Goal: Task Accomplishment & Management: Manage account settings

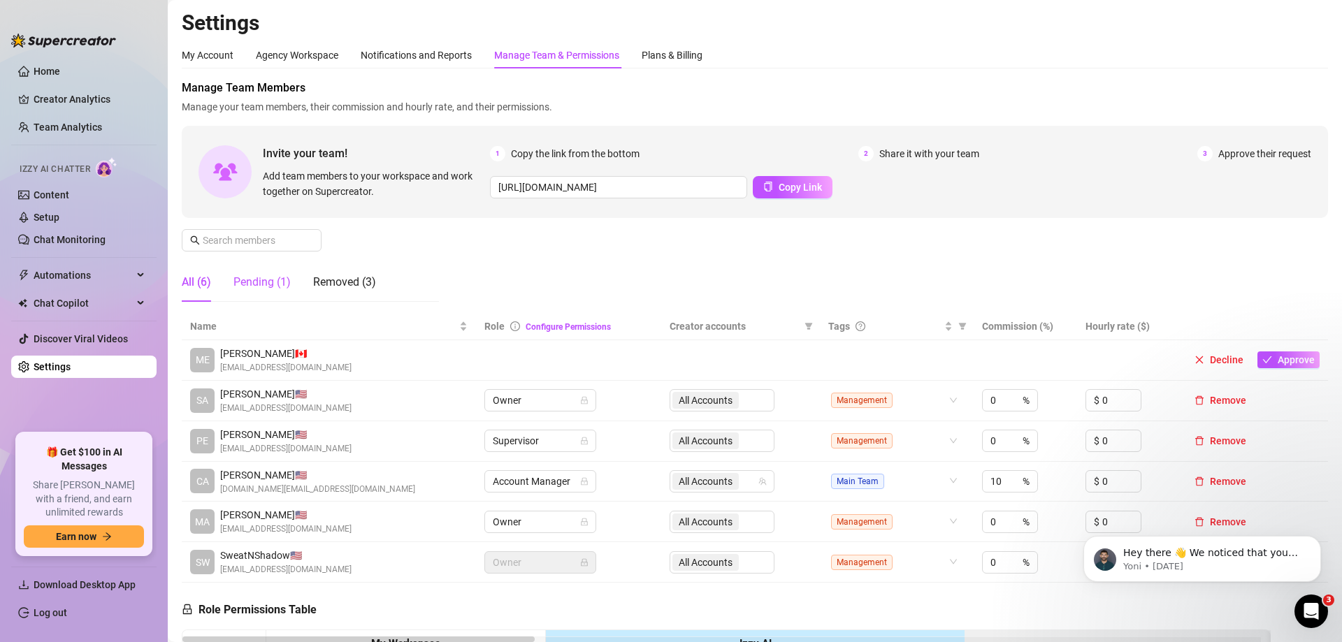
click at [282, 279] on div "Pending (1)" at bounding box center [261, 282] width 57 height 17
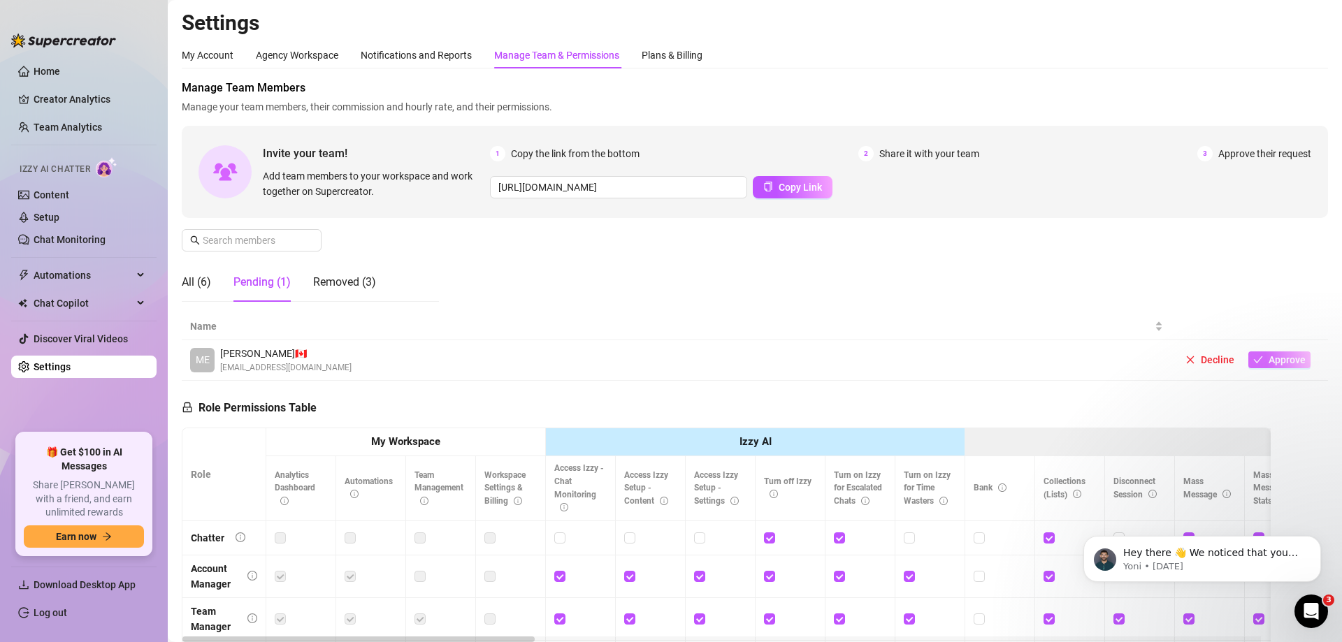
click at [1281, 355] on span "Approve" at bounding box center [1286, 359] width 37 height 11
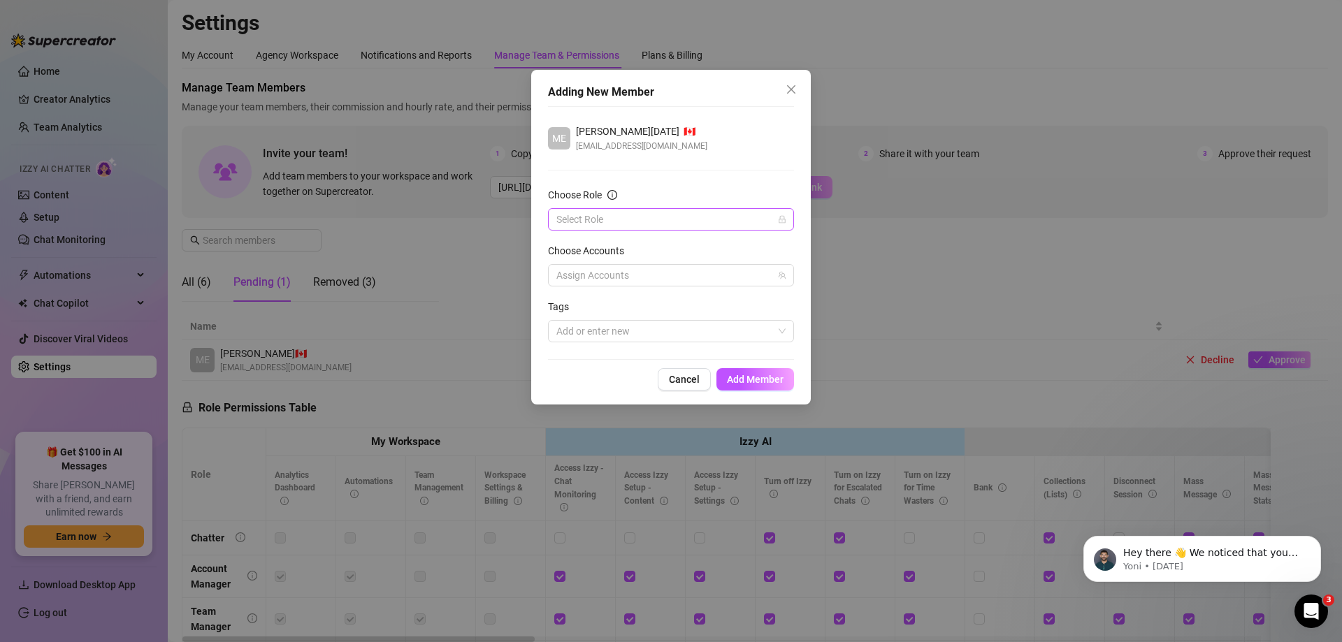
click at [604, 216] on input "Choose Role" at bounding box center [664, 219] width 217 height 21
click at [641, 242] on div "Chatter" at bounding box center [671, 247] width 224 height 15
click at [671, 276] on div at bounding box center [664, 276] width 226 height 20
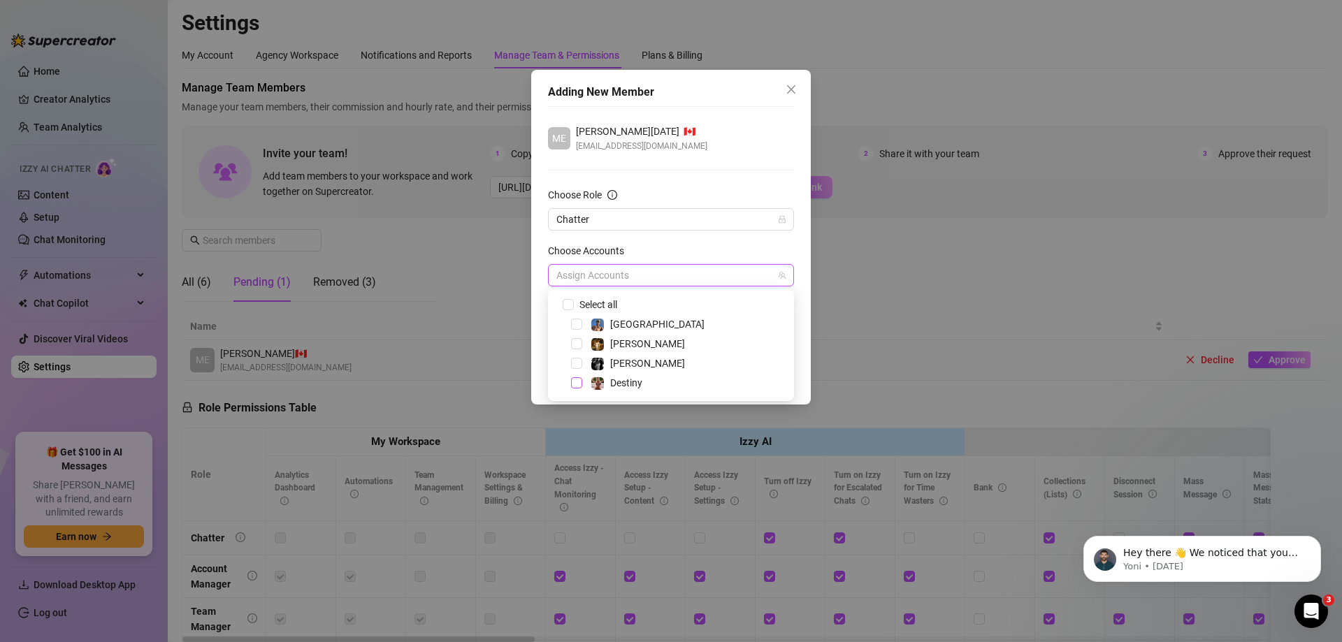
click at [572, 386] on span "Select tree node" at bounding box center [576, 382] width 11 height 11
click at [572, 328] on span "Select tree node" at bounding box center [576, 324] width 11 height 11
click at [726, 249] on div "Choose Accounts" at bounding box center [671, 253] width 246 height 21
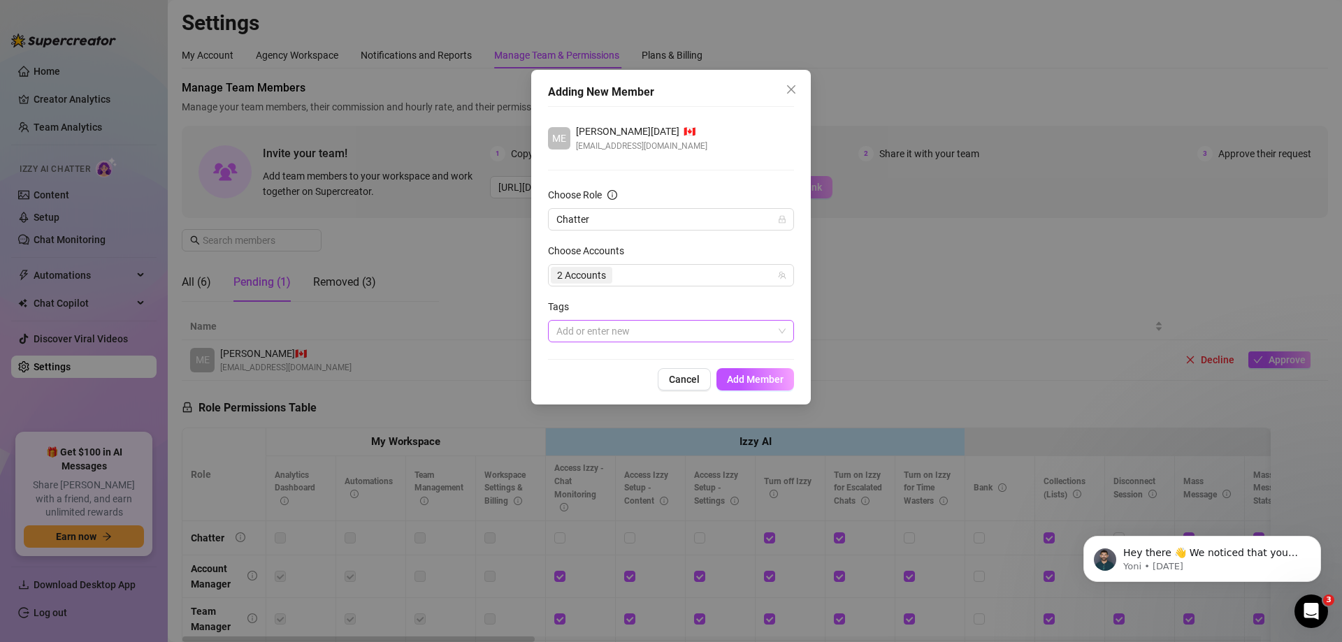
click at [672, 332] on div at bounding box center [664, 331] width 226 height 20
click at [668, 331] on div at bounding box center [664, 331] width 226 height 20
click at [686, 328] on div at bounding box center [664, 331] width 226 height 20
click at [570, 360] on span "Main Team" at bounding box center [585, 359] width 53 height 15
type input "Team 1"
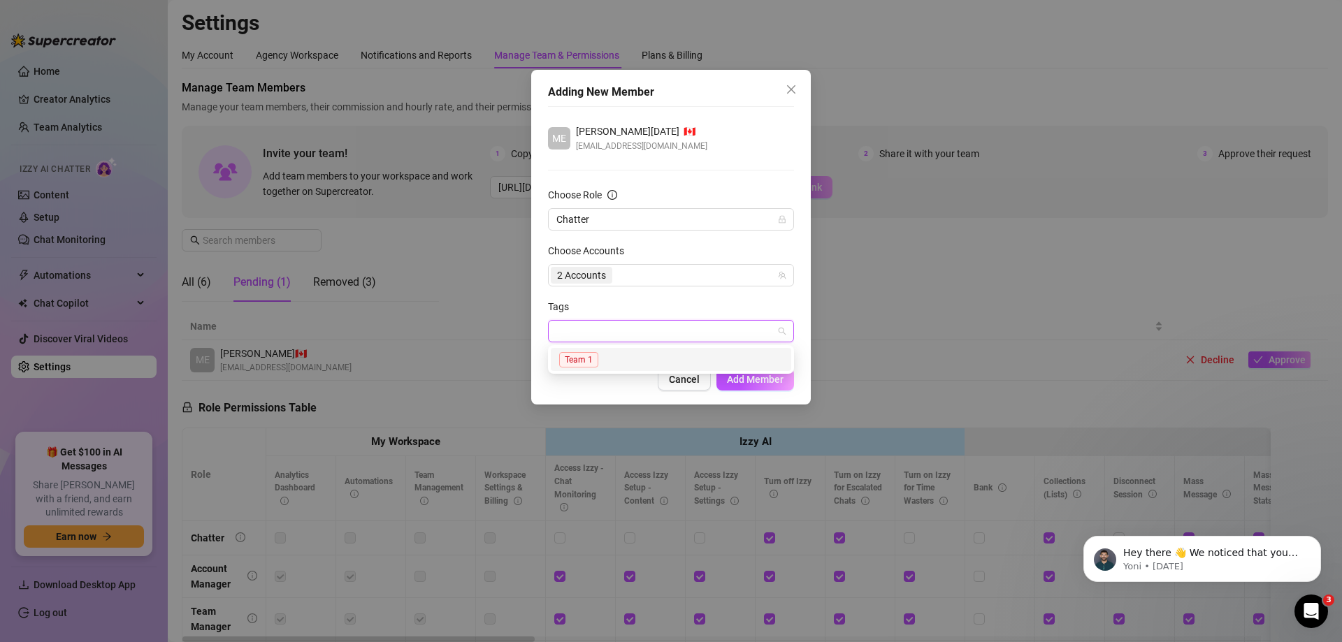
click at [679, 300] on div "Tags" at bounding box center [671, 309] width 246 height 21
click at [739, 371] on button "Add Member" at bounding box center [755, 379] width 78 height 22
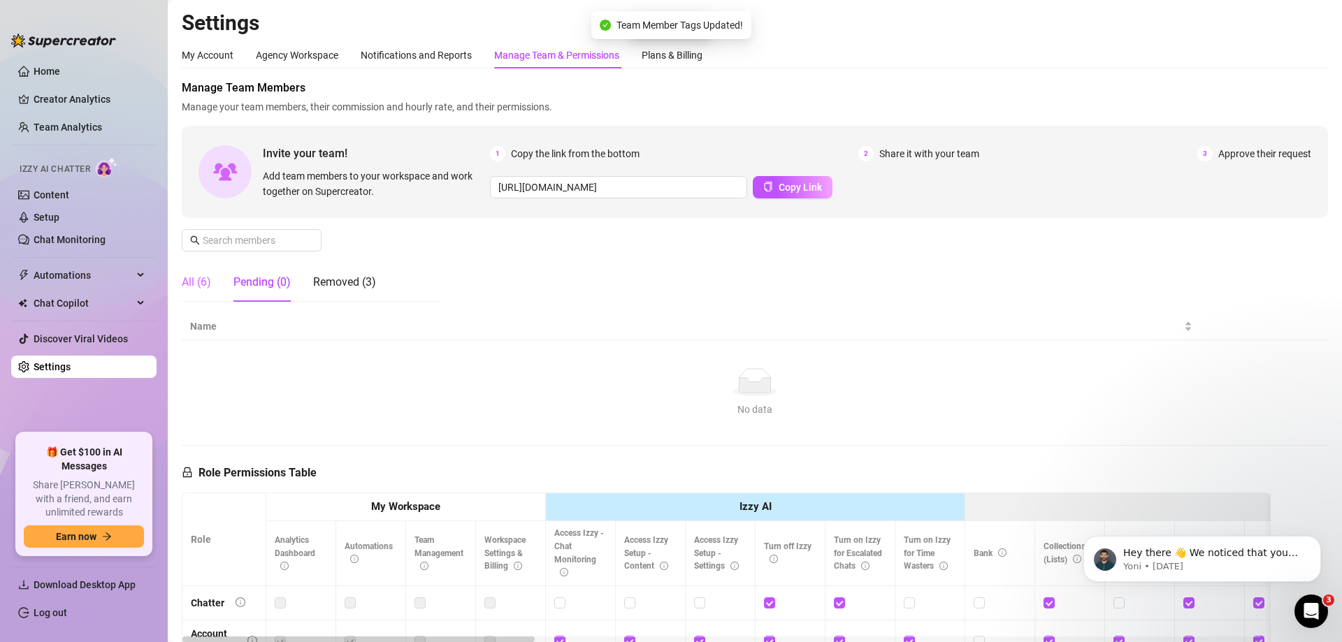
click at [191, 294] on div "All (6)" at bounding box center [196, 282] width 29 height 39
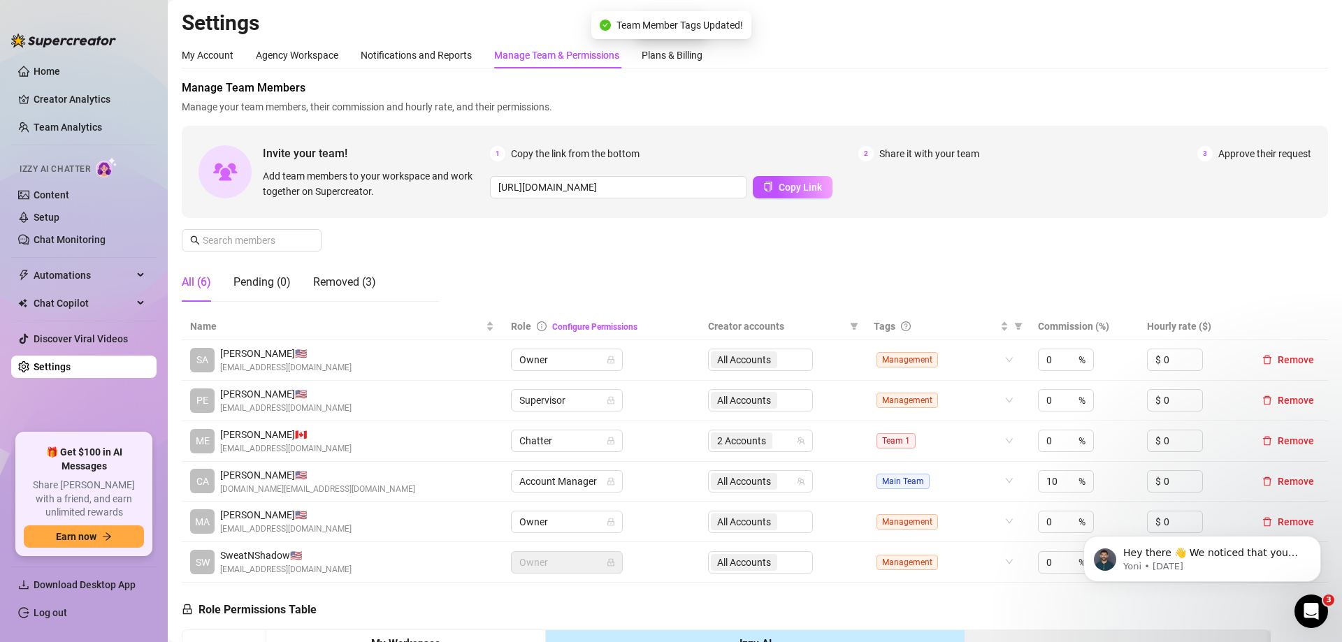
scroll to position [70, 0]
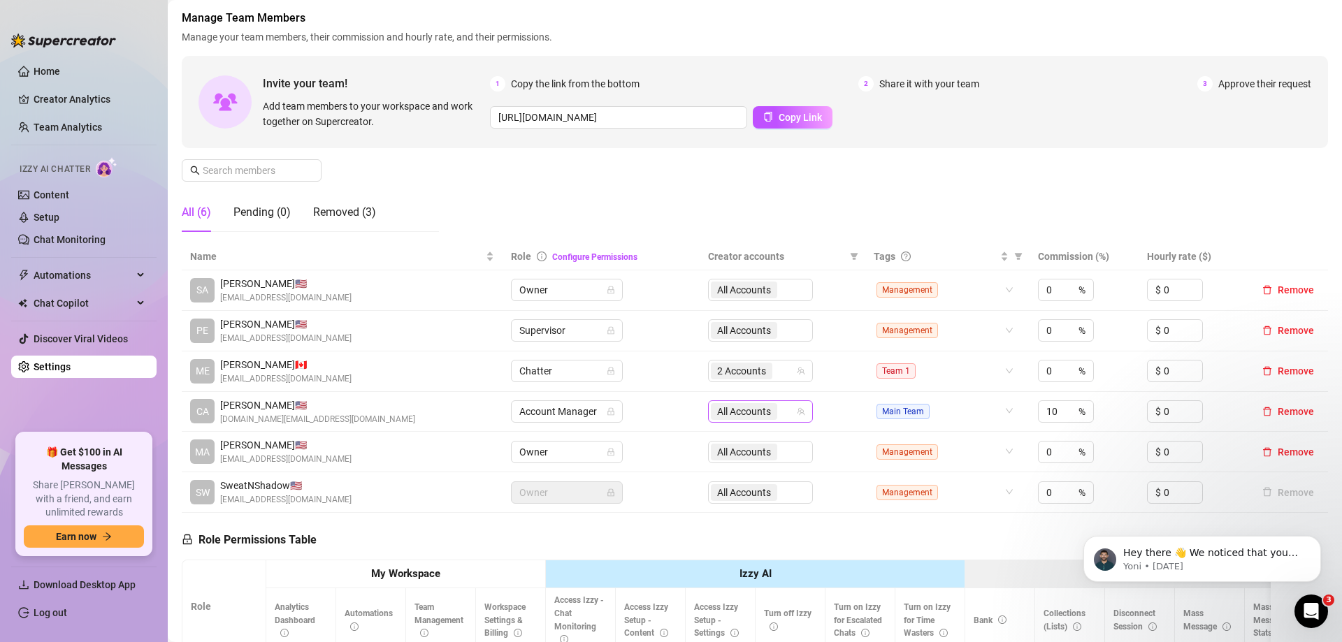
click at [751, 407] on span "All Accounts" at bounding box center [744, 411] width 54 height 15
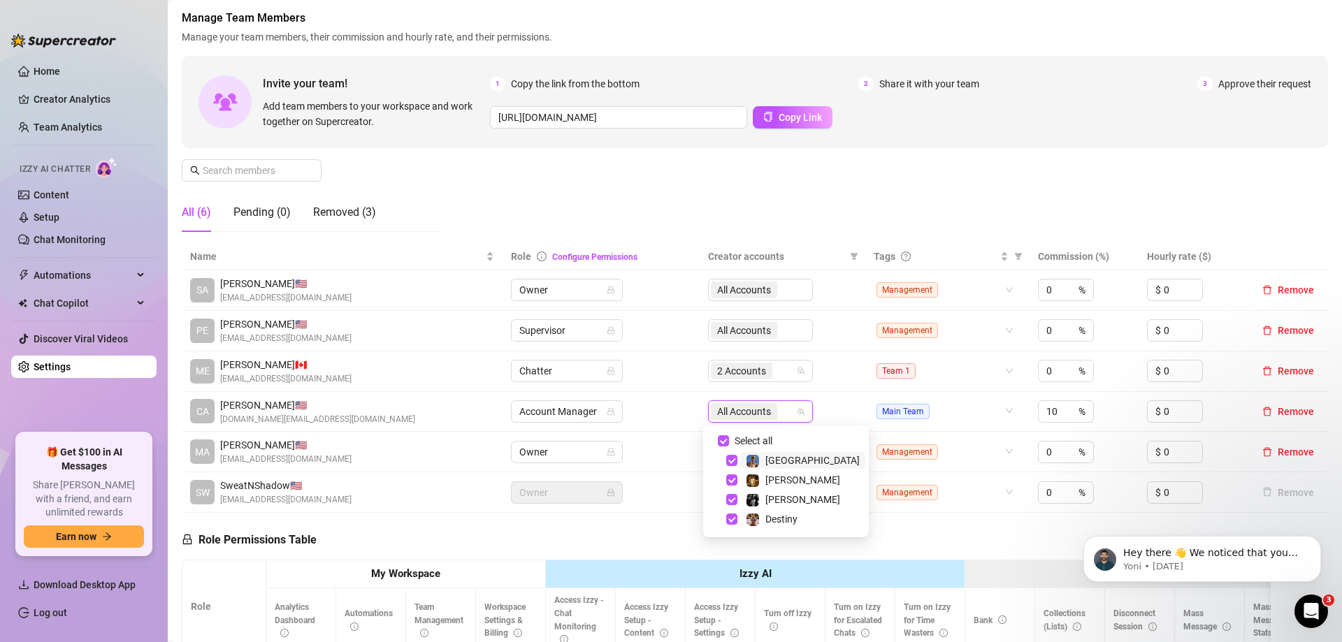
click at [751, 407] on span "All Accounts" at bounding box center [744, 411] width 54 height 15
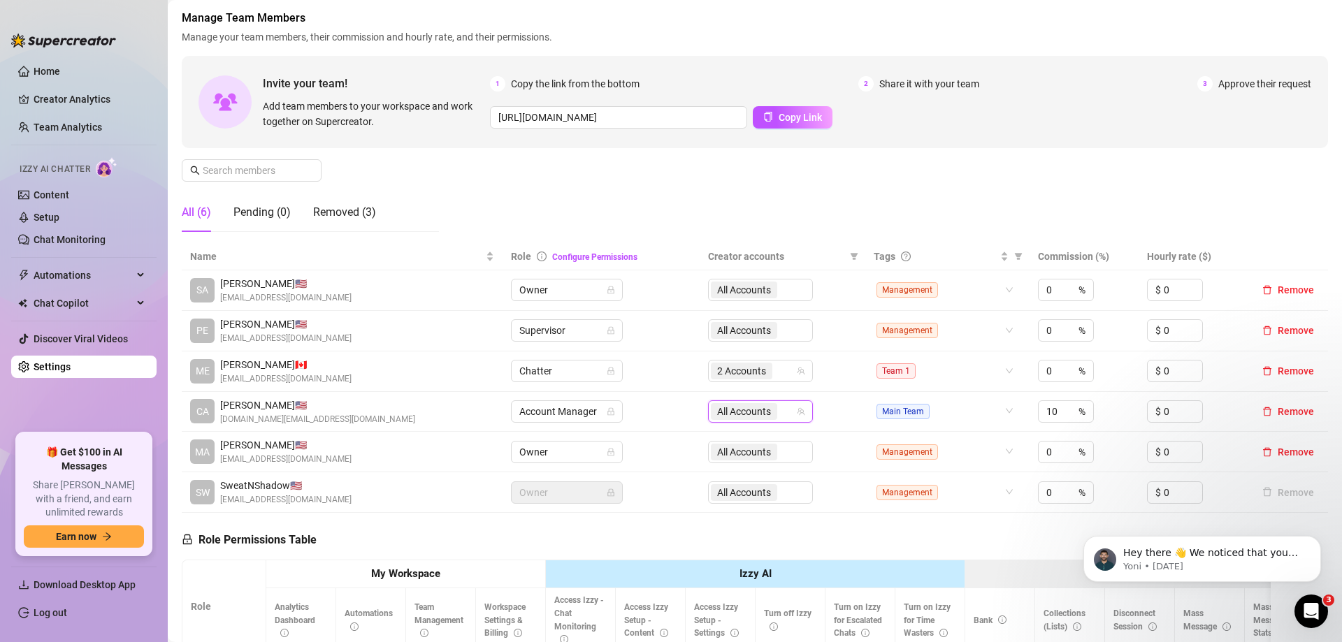
click at [653, 368] on td "Chatter" at bounding box center [600, 371] width 197 height 41
click at [742, 379] on span "2 Accounts" at bounding box center [741, 371] width 61 height 17
click at [730, 441] on span "Select tree node" at bounding box center [731, 439] width 11 height 11
click at [734, 463] on span "Select tree node" at bounding box center [731, 459] width 11 height 11
checkbox input "true"
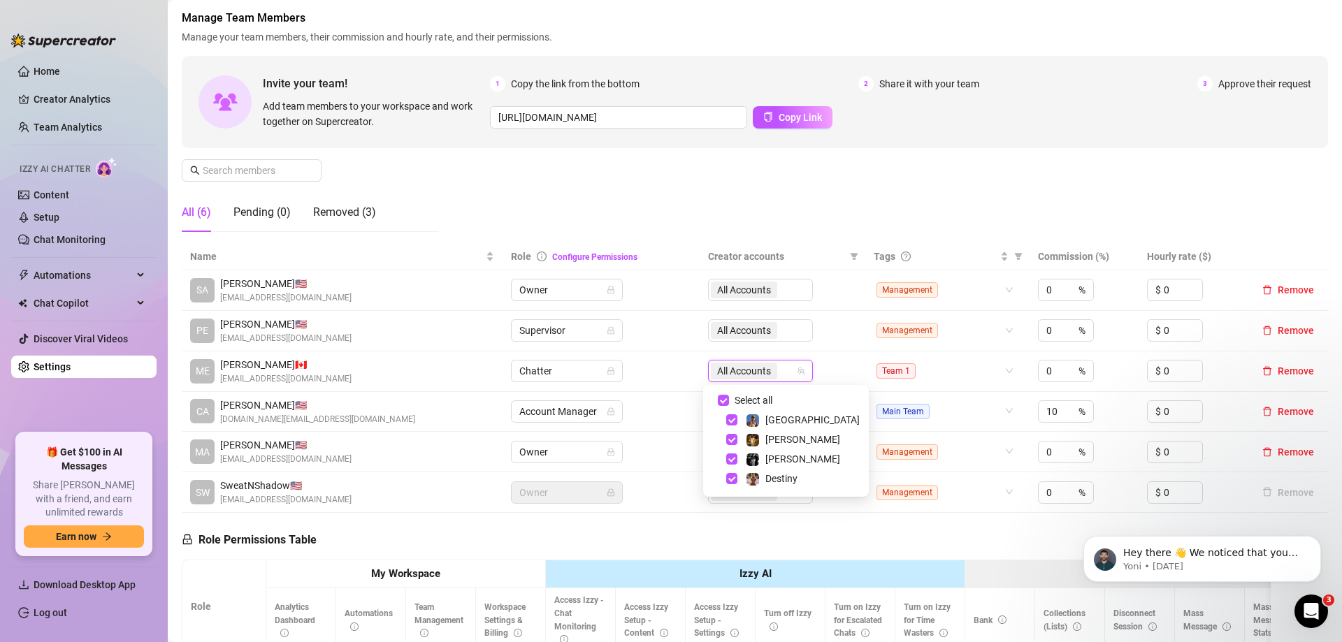
click at [642, 369] on td "Chatter" at bounding box center [600, 371] width 197 height 41
drag, startPoint x: 1050, startPoint y: 363, endPoint x: 1025, endPoint y: 368, distance: 24.9
click at [1029, 368] on td "0 %" at bounding box center [1084, 371] width 110 height 41
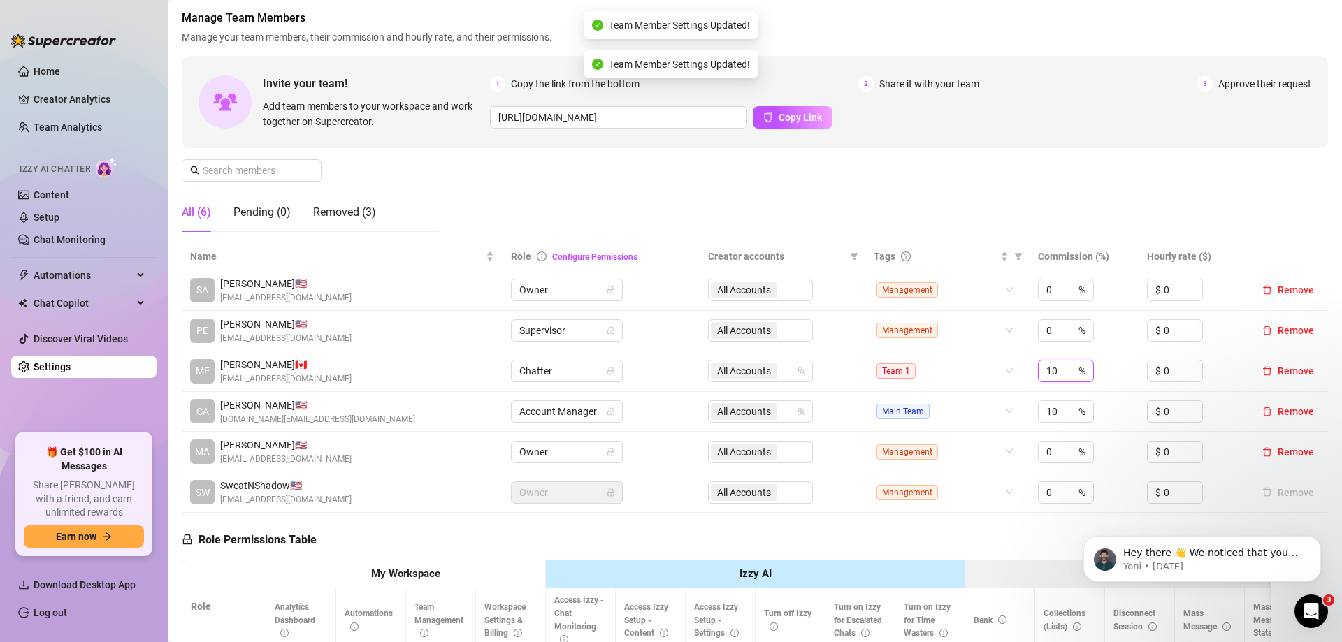
type input "10"
click at [939, 181] on div "Manage Team Members Manage your team members, their commission and hourly rate,…" at bounding box center [755, 126] width 1146 height 233
drag, startPoint x: 1164, startPoint y: 367, endPoint x: 1151, endPoint y: 365, distance: 13.4
click at [1151, 365] on div "$ 0" at bounding box center [1175, 371] width 56 height 22
click at [1086, 166] on div "Manage Team Members Manage your team members, their commission and hourly rate,…" at bounding box center [755, 126] width 1146 height 233
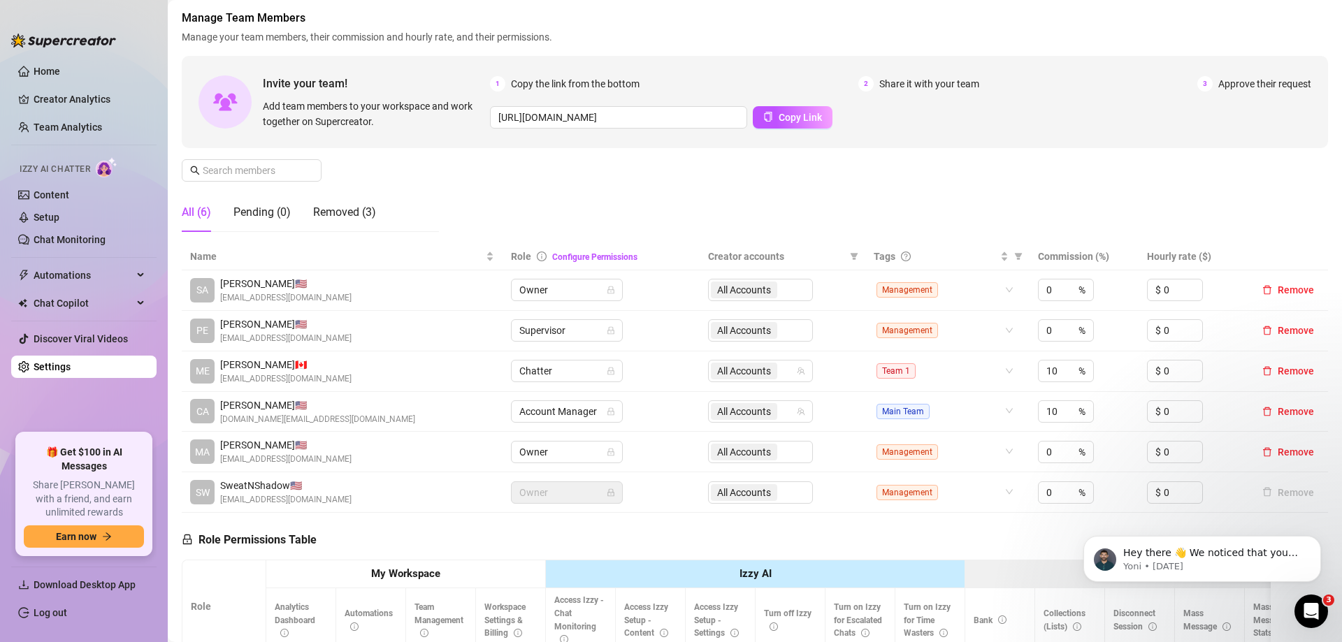
type input "5"
click at [563, 410] on span "Account Manager" at bounding box center [566, 411] width 95 height 21
click at [553, 441] on div "Chatter" at bounding box center [563, 439] width 89 height 15
click at [978, 400] on div "Main Team" at bounding box center [946, 411] width 147 height 22
click at [907, 479] on span "Team 1" at bounding box center [898, 485] width 39 height 15
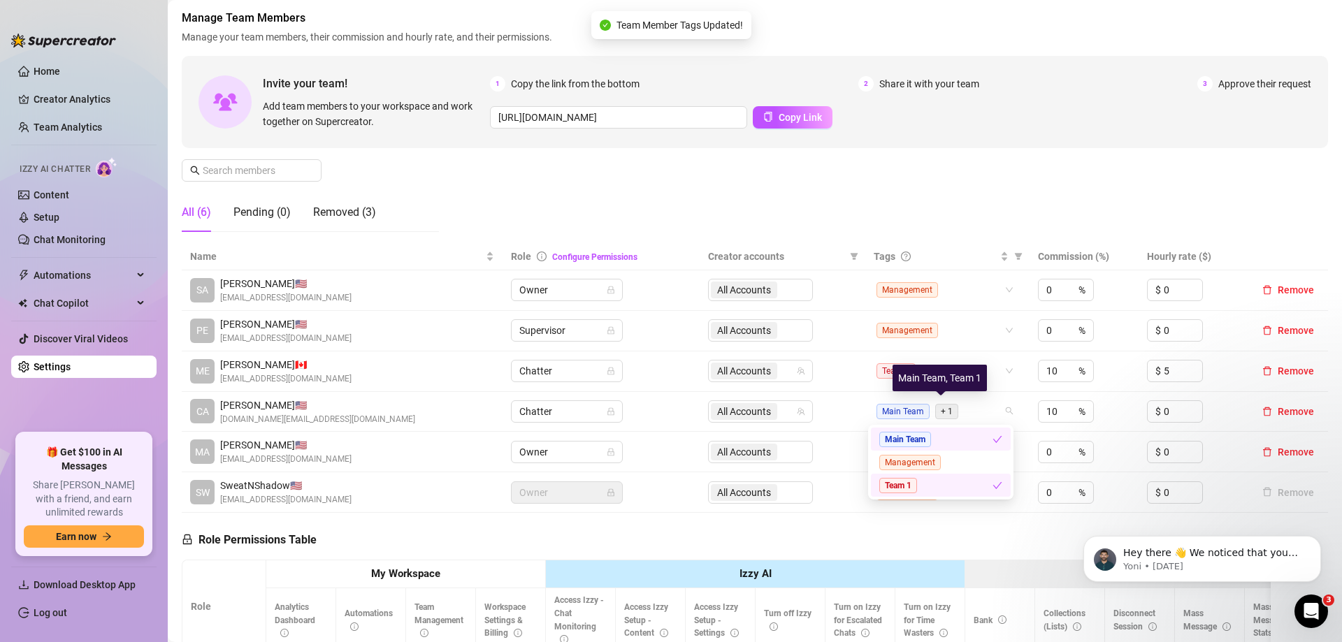
click at [900, 444] on span "Main Team" at bounding box center [905, 439] width 52 height 15
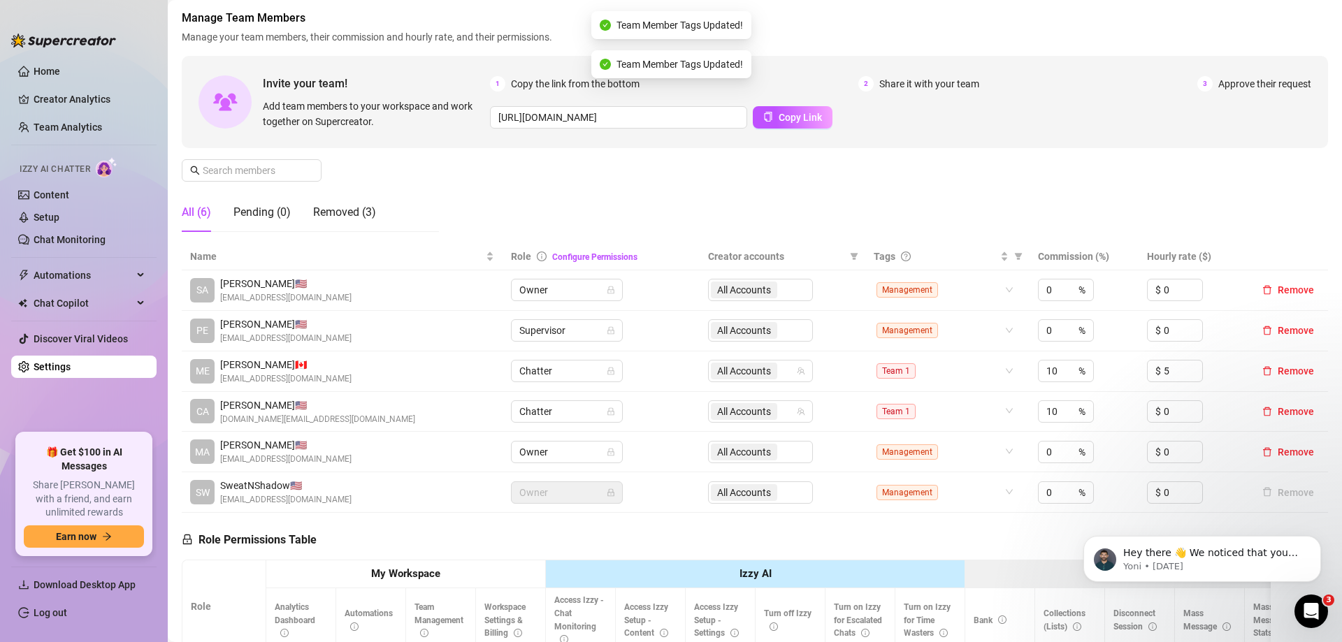
click at [844, 408] on td "All Accounts" at bounding box center [782, 412] width 166 height 41
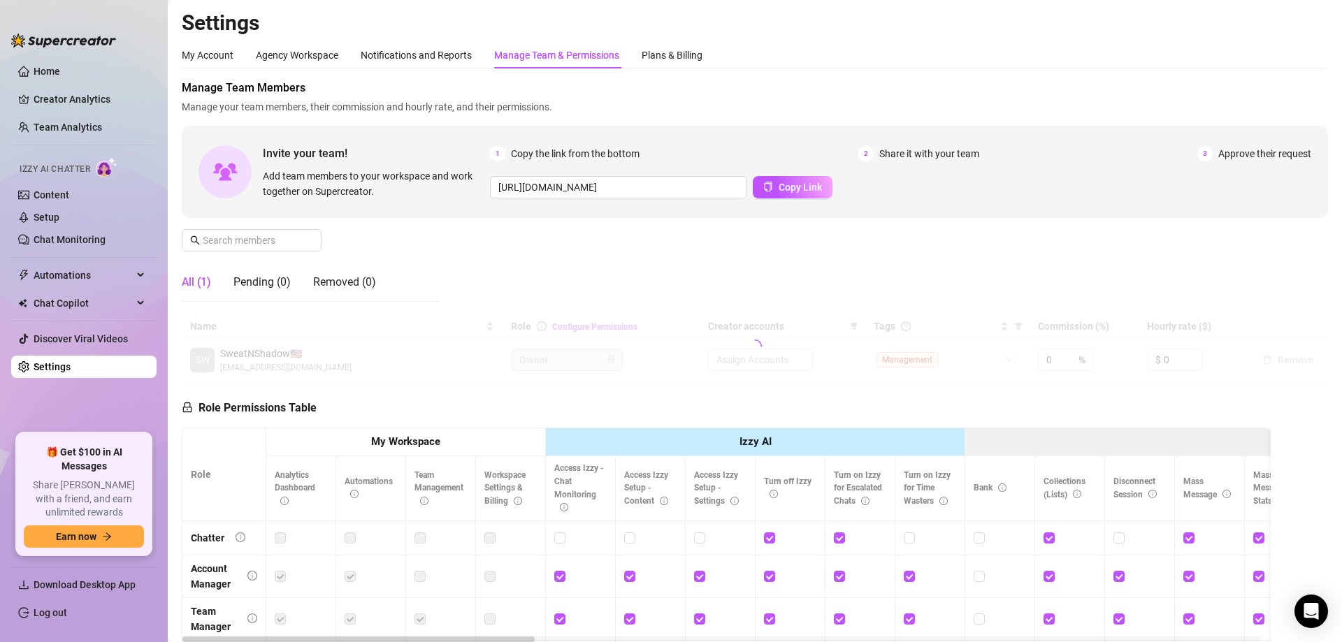
click at [116, 98] on link "Creator Analytics" at bounding box center [90, 99] width 112 height 22
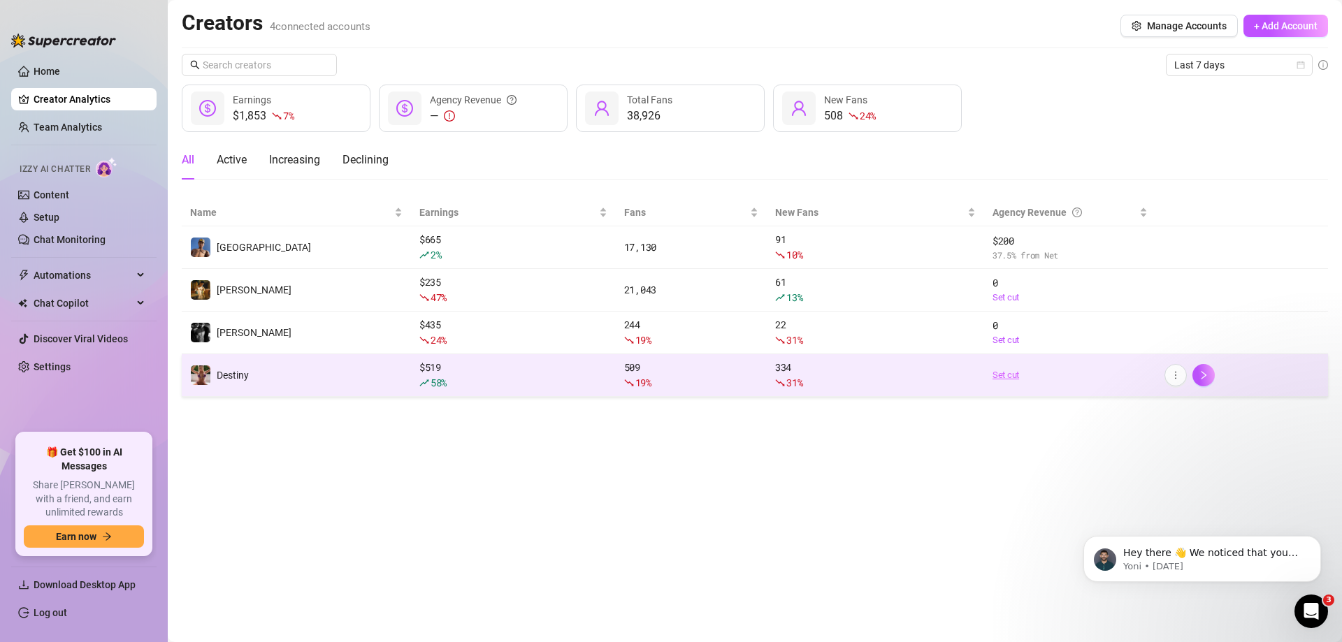
click at [1012, 374] on link "Set cut" at bounding box center [1069, 375] width 155 height 14
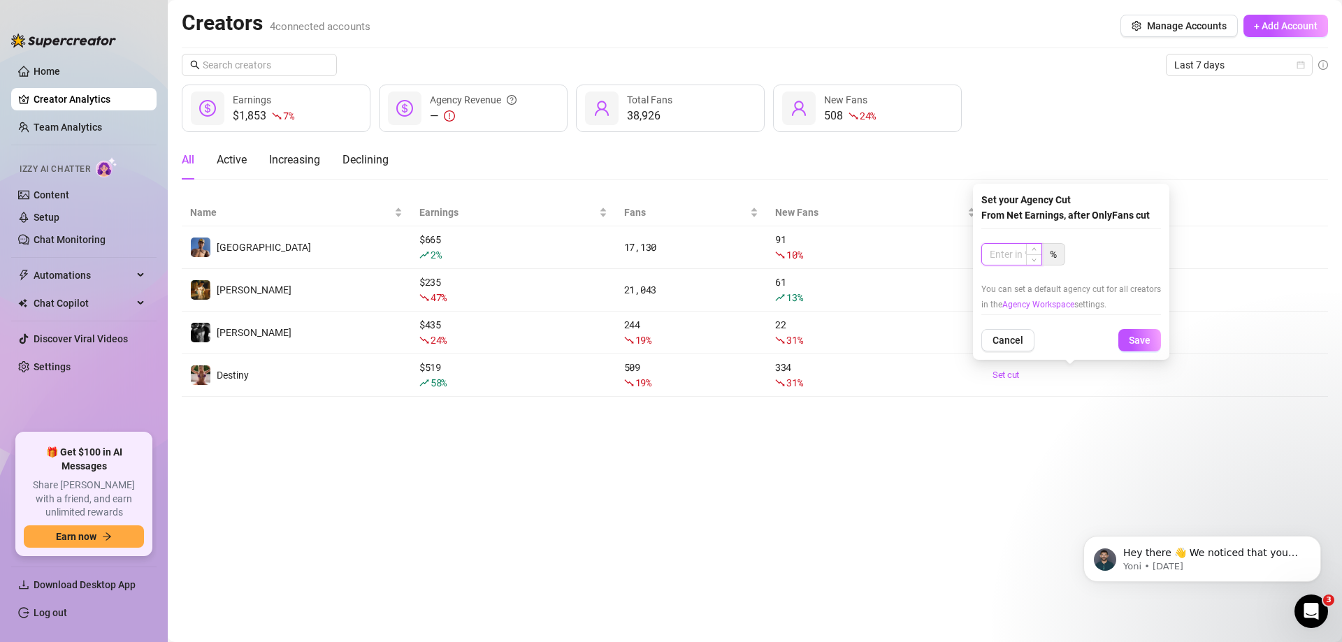
click at [1010, 253] on input at bounding box center [1011, 254] width 59 height 21
type input "35"
click at [1125, 345] on button "Save" at bounding box center [1139, 340] width 43 height 22
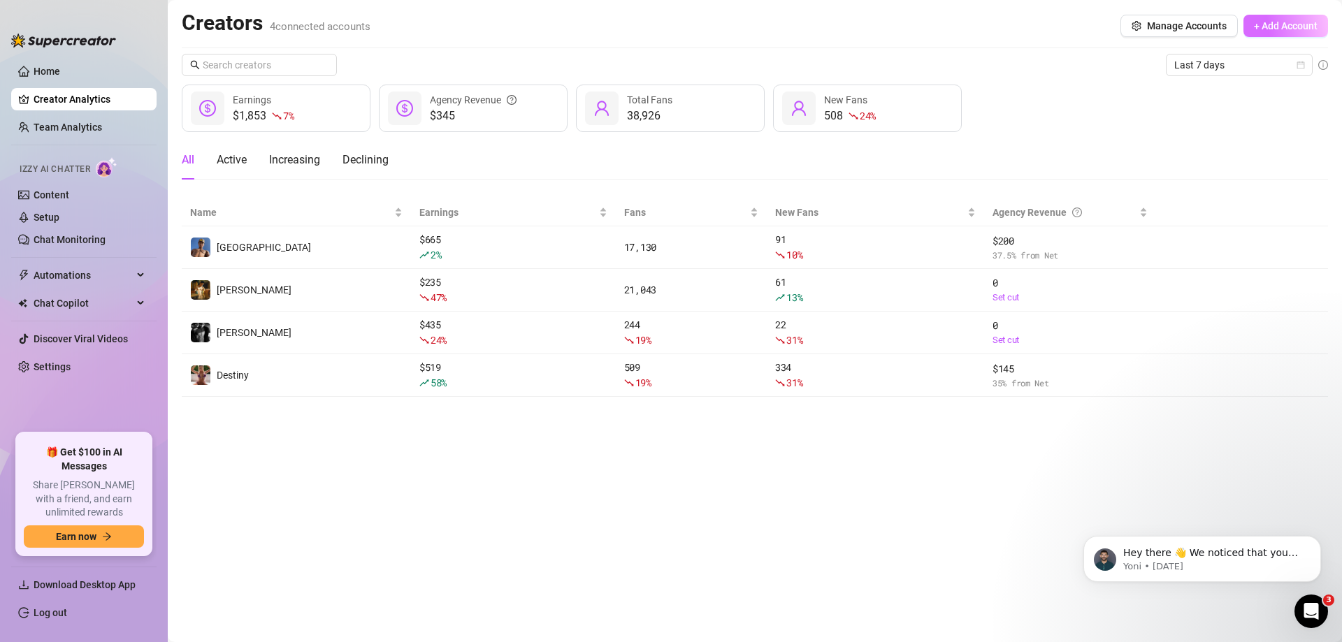
click at [1306, 22] on span "+ Add Account" at bounding box center [1286, 25] width 64 height 11
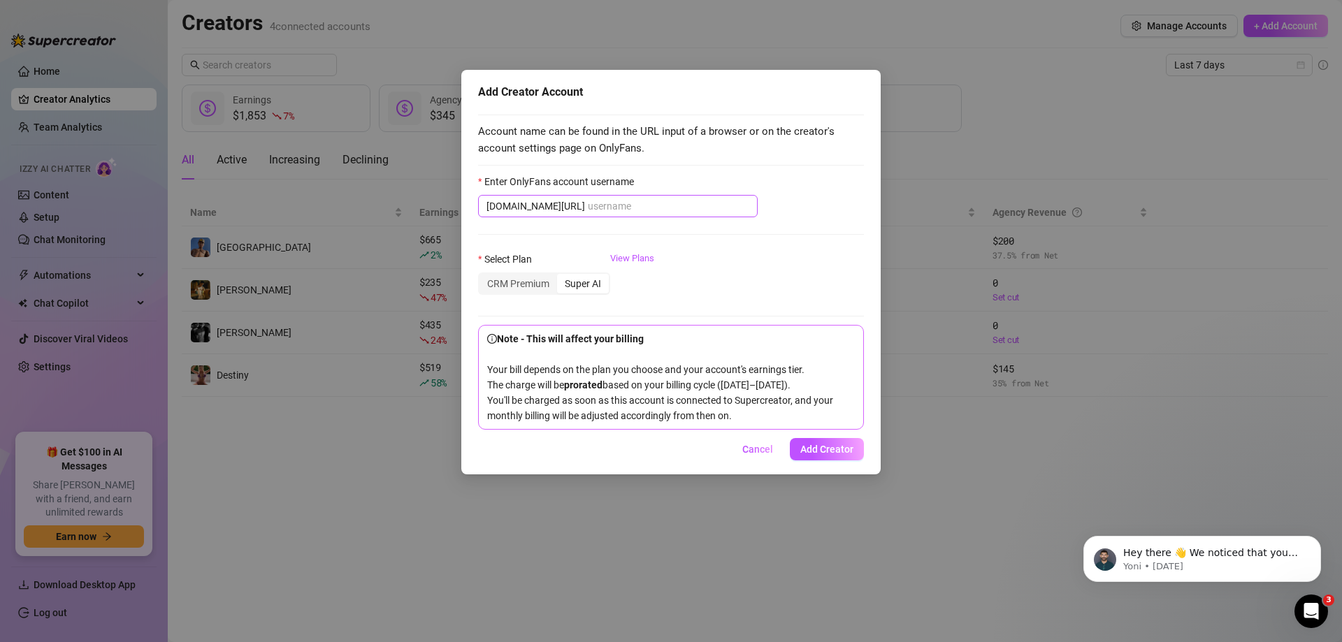
click at [550, 209] on span "onlyfans.com/" at bounding box center [618, 206] width 280 height 22
paste input "melaninking333"
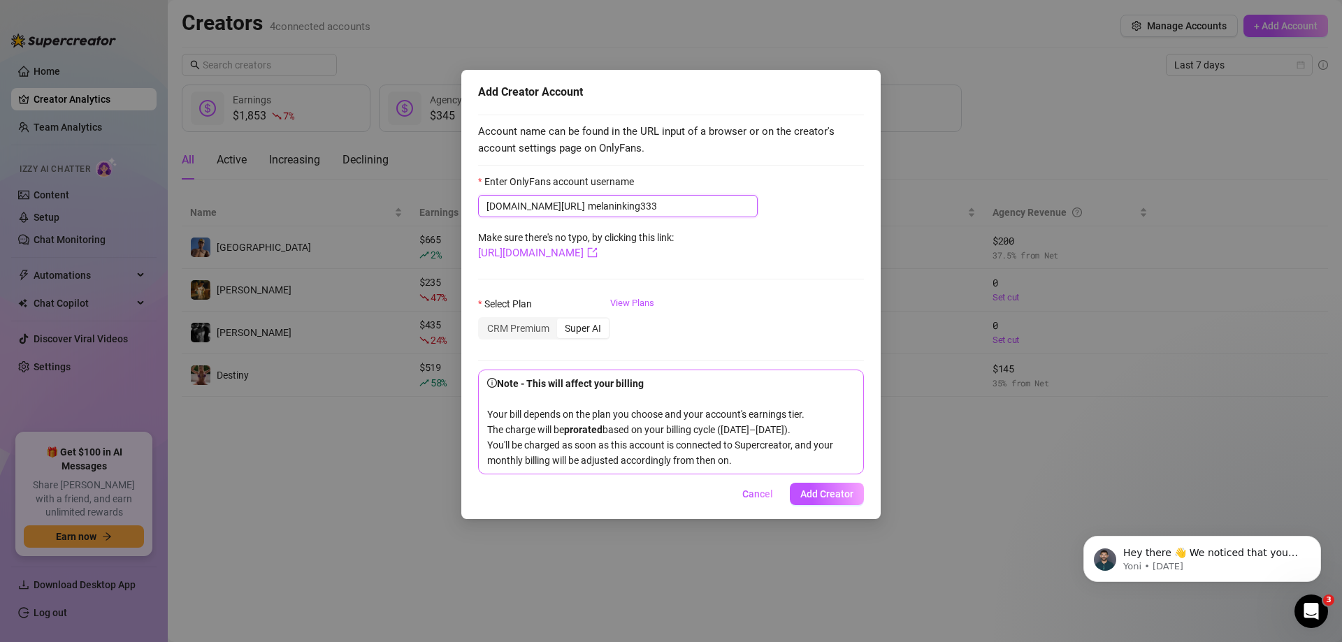
type input "melaninking333"
click at [693, 256] on form "Enter OnlyFans account username onlyfans.com/ melaninking333 Make sure there's …" at bounding box center [671, 324] width 386 height 300
click at [616, 303] on link "View Plans" at bounding box center [632, 324] width 44 height 56
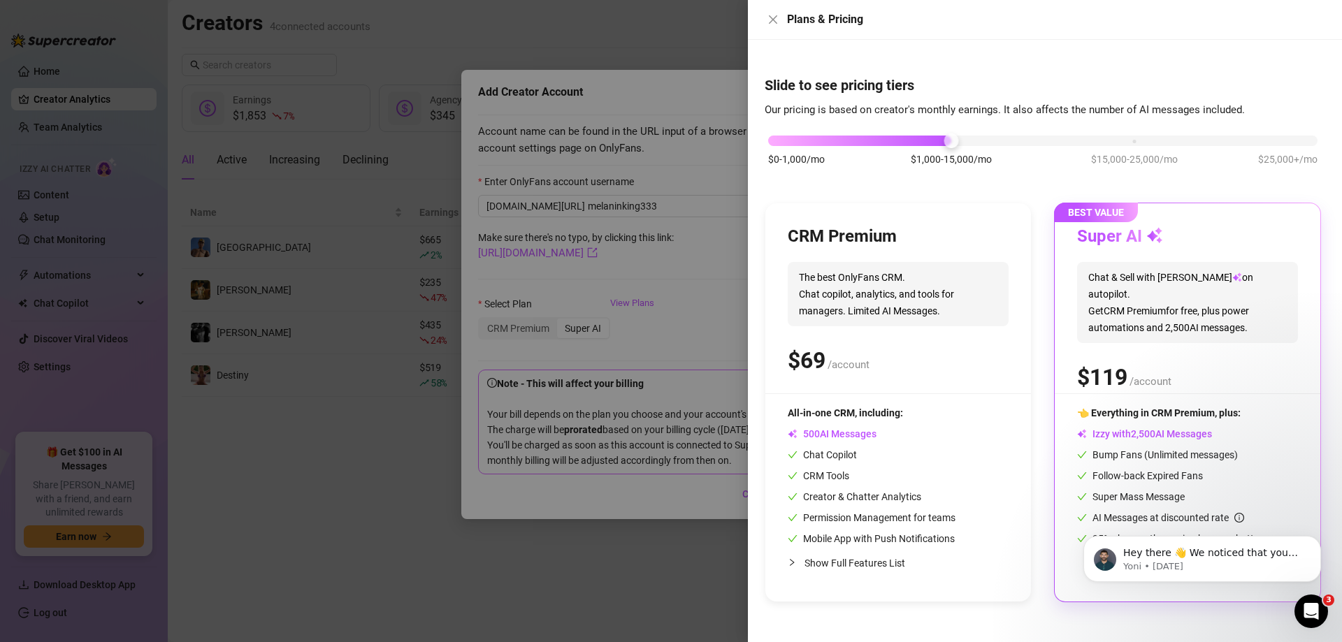
click at [624, 318] on div at bounding box center [671, 321] width 1342 height 642
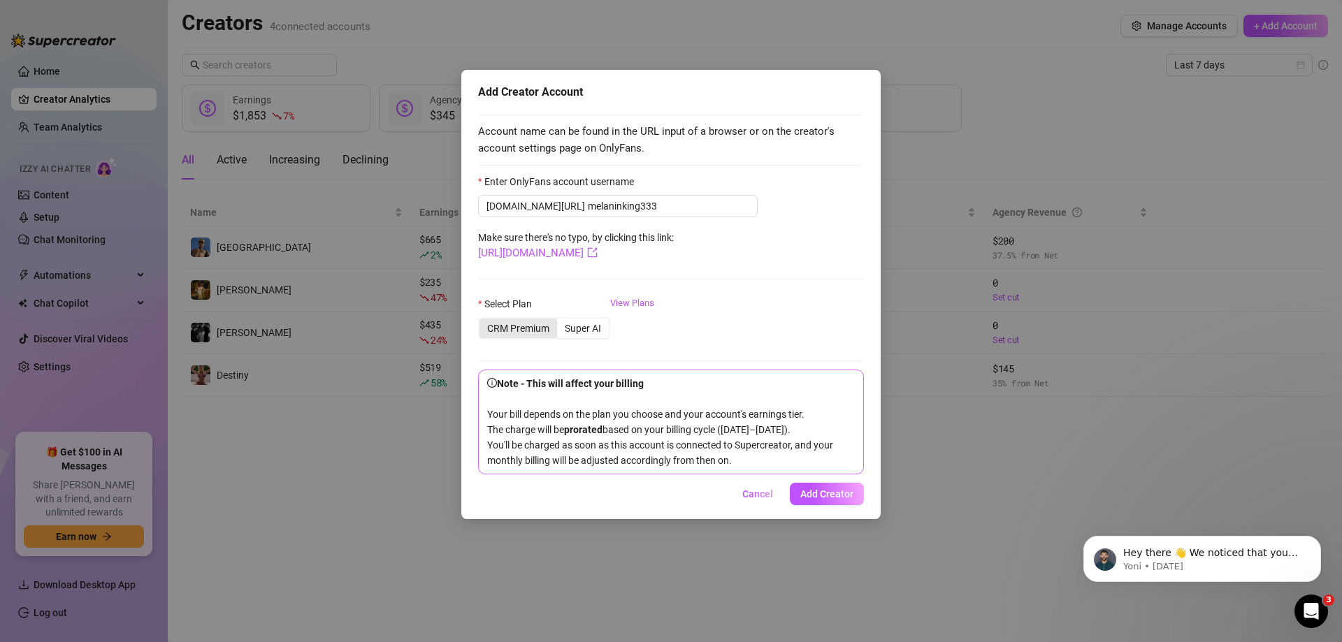
click at [529, 320] on div "CRM Premium" at bounding box center [518, 329] width 78 height 20
click at [483, 321] on input "CRM Premium" at bounding box center [483, 321] width 0 height 0
click at [528, 321] on div "CRM Premium" at bounding box center [518, 329] width 78 height 20
click at [483, 321] on input "CRM Premium" at bounding box center [483, 321] width 0 height 0
click at [537, 326] on div "CRM Premium" at bounding box center [518, 329] width 78 height 20
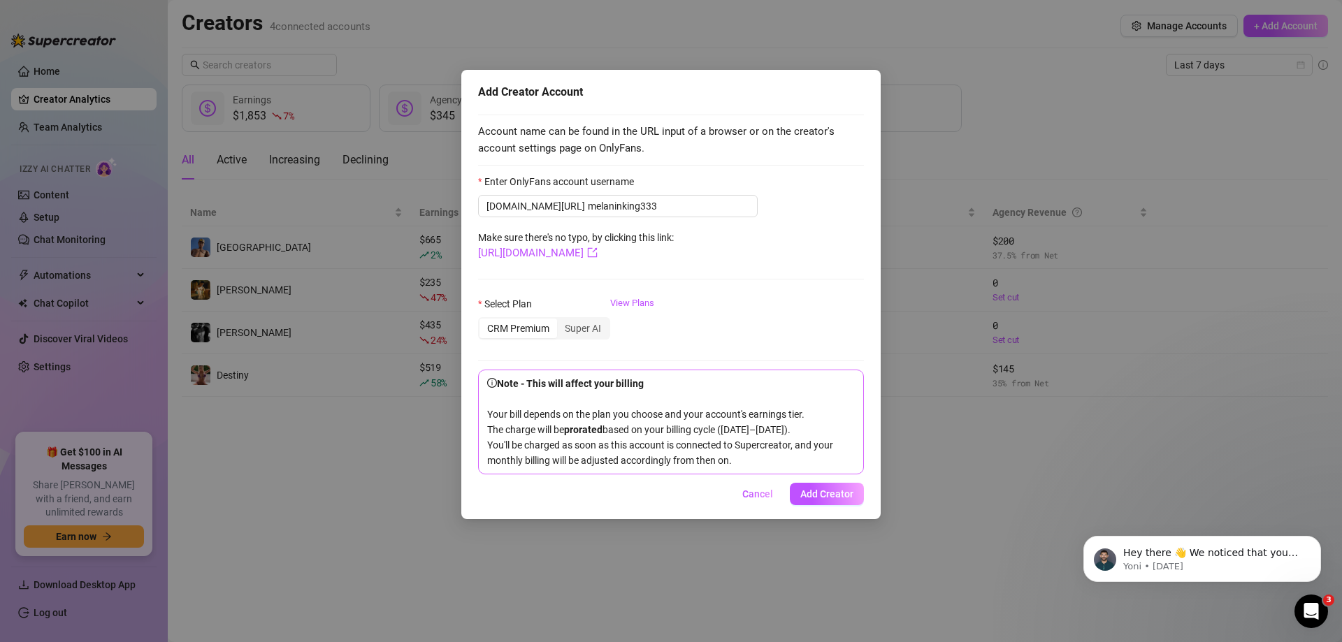
click at [483, 321] on input "CRM Premium" at bounding box center [483, 321] width 0 height 0
click at [588, 336] on div "Super AI" at bounding box center [583, 329] width 52 height 20
click at [560, 321] on input "Super AI" at bounding box center [560, 321] width 0 height 0
click at [525, 325] on div "CRM Premium" at bounding box center [518, 329] width 78 height 20
click at [483, 321] on input "CRM Premium" at bounding box center [483, 321] width 0 height 0
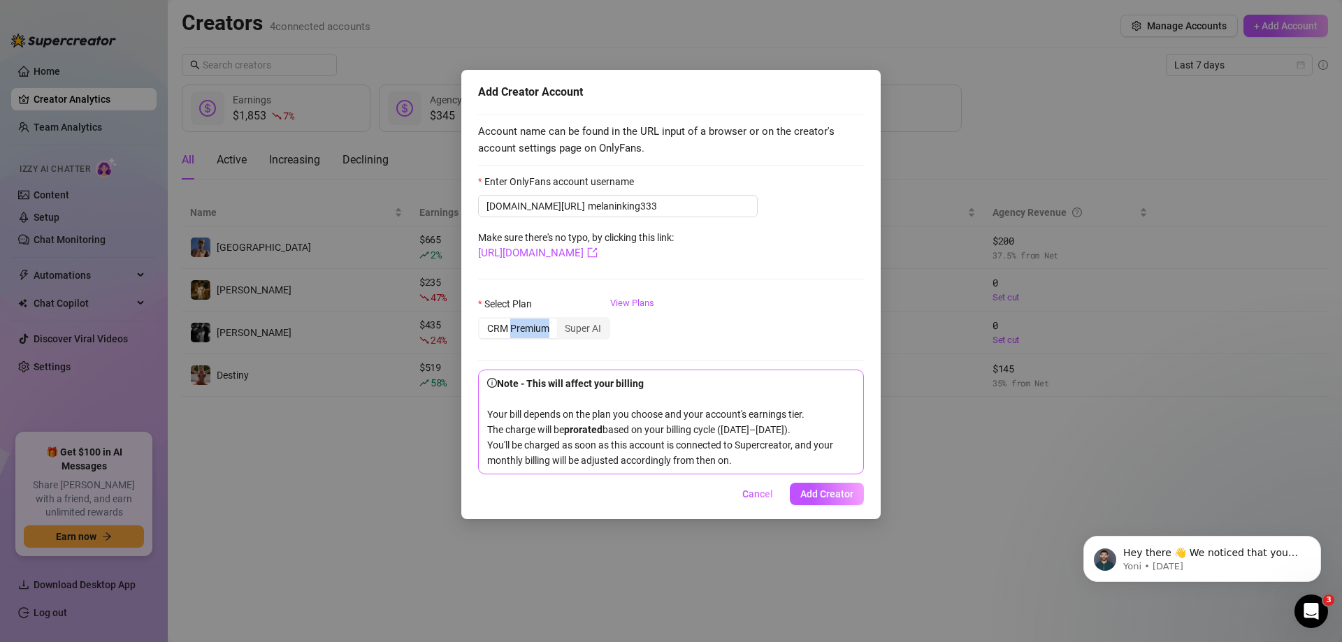
click at [525, 325] on div "CRM Premium" at bounding box center [518, 329] width 78 height 20
click at [483, 321] on input "CRM Premium" at bounding box center [483, 321] width 0 height 0
click at [503, 328] on div "CRM Premium" at bounding box center [518, 329] width 78 height 20
click at [483, 321] on input "CRM Premium" at bounding box center [483, 321] width 0 height 0
click at [503, 328] on div "CRM Premium" at bounding box center [518, 329] width 78 height 20
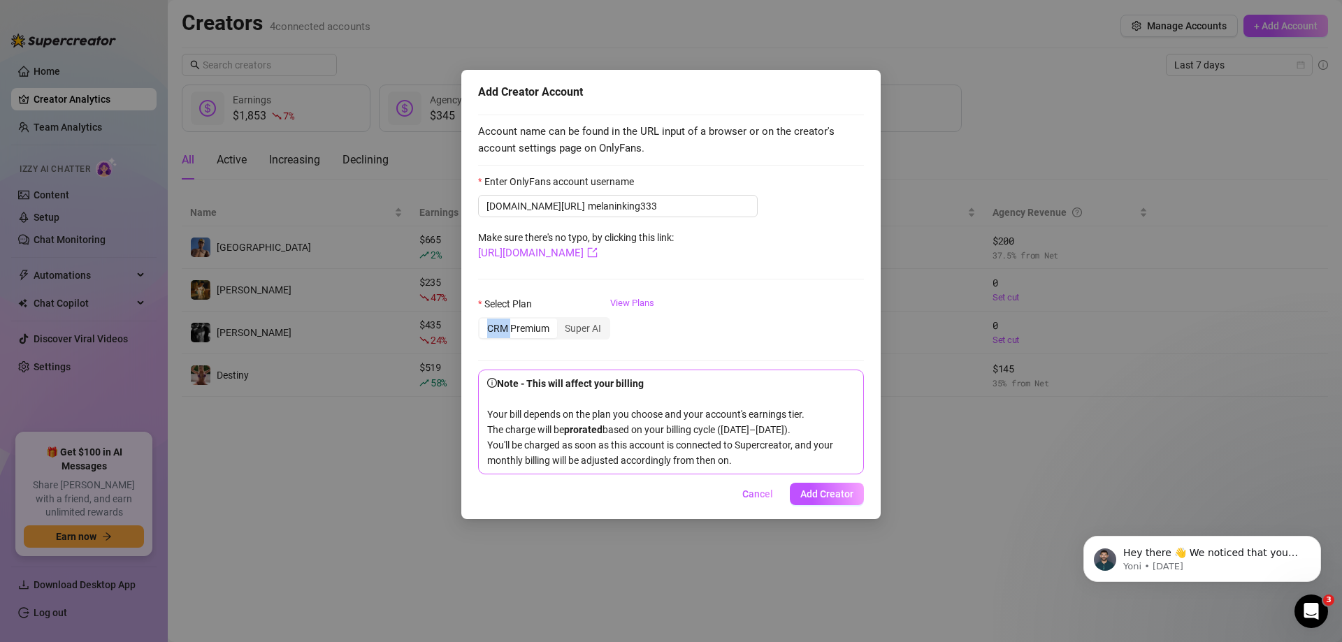
click at [483, 321] on input "CRM Premium" at bounding box center [483, 321] width 0 height 0
click at [636, 351] on link "View Plans" at bounding box center [632, 324] width 44 height 56
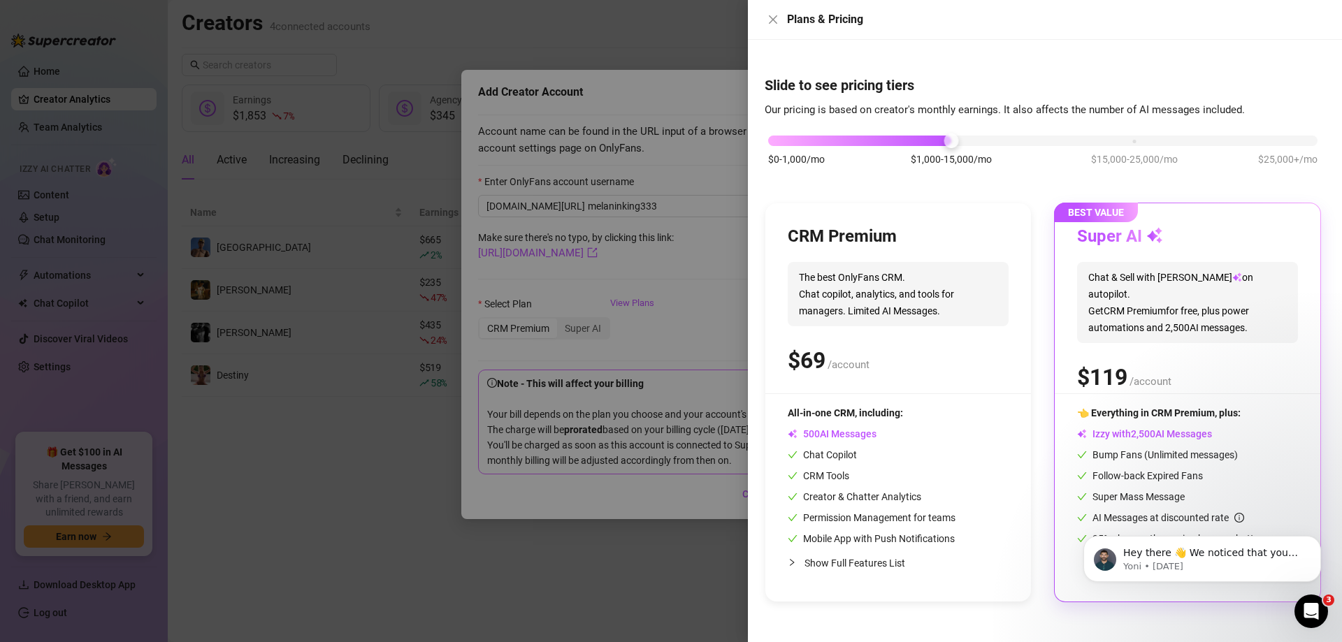
click at [631, 351] on div at bounding box center [671, 321] width 1342 height 642
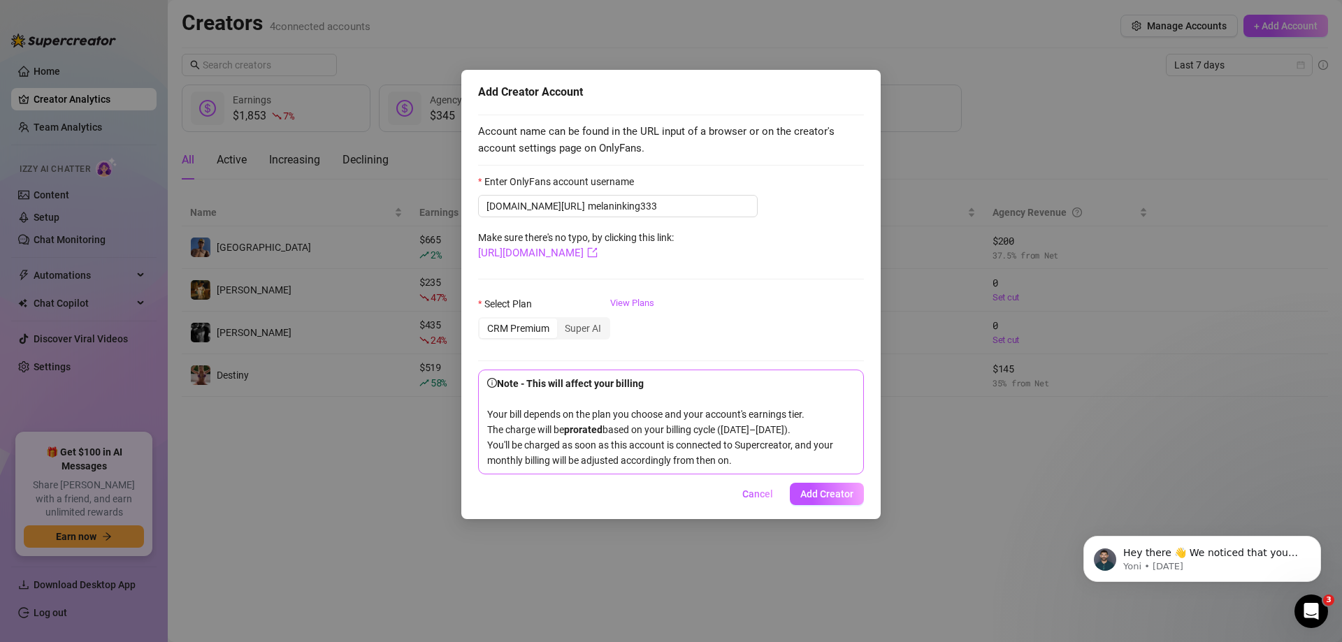
click at [532, 330] on div "CRM Premium" at bounding box center [518, 329] width 78 height 20
click at [483, 321] on input "CRM Premium" at bounding box center [483, 321] width 0 height 0
click at [837, 500] on span "Add Creator" at bounding box center [826, 493] width 53 height 11
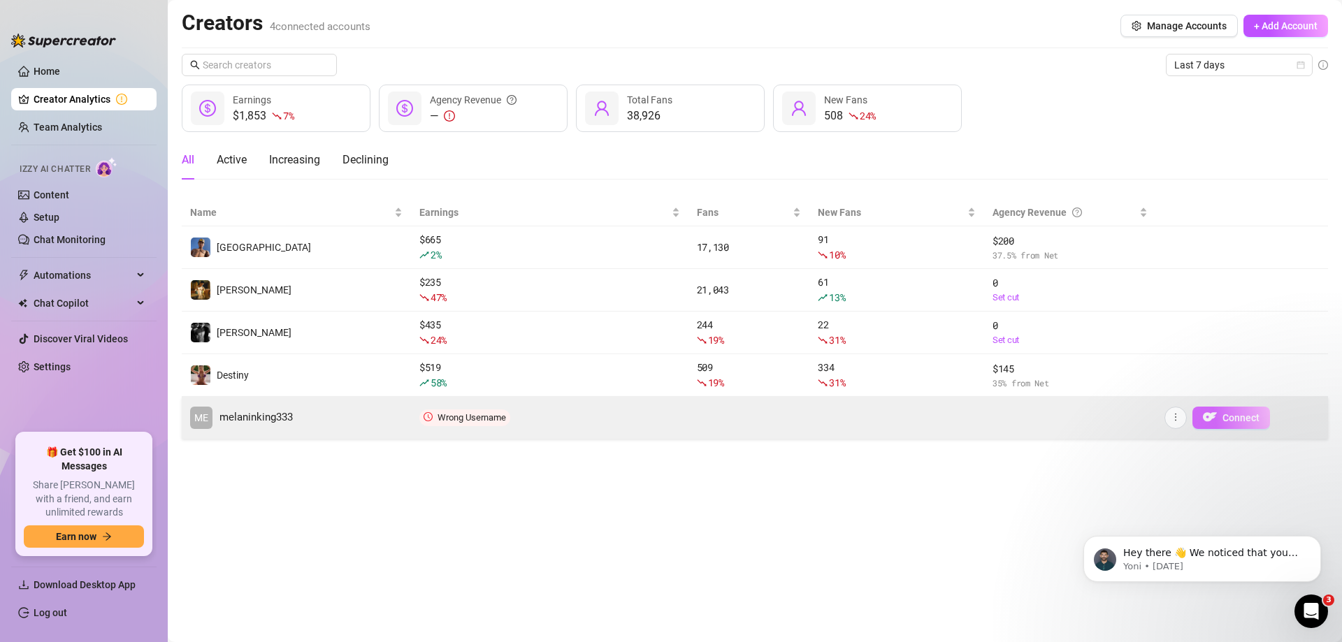
click at [1220, 427] on button "Connect" at bounding box center [1231, 418] width 78 height 22
click at [1252, 412] on span "Connect" at bounding box center [1240, 417] width 37 height 11
click at [1168, 412] on button "button" at bounding box center [1175, 418] width 22 height 22
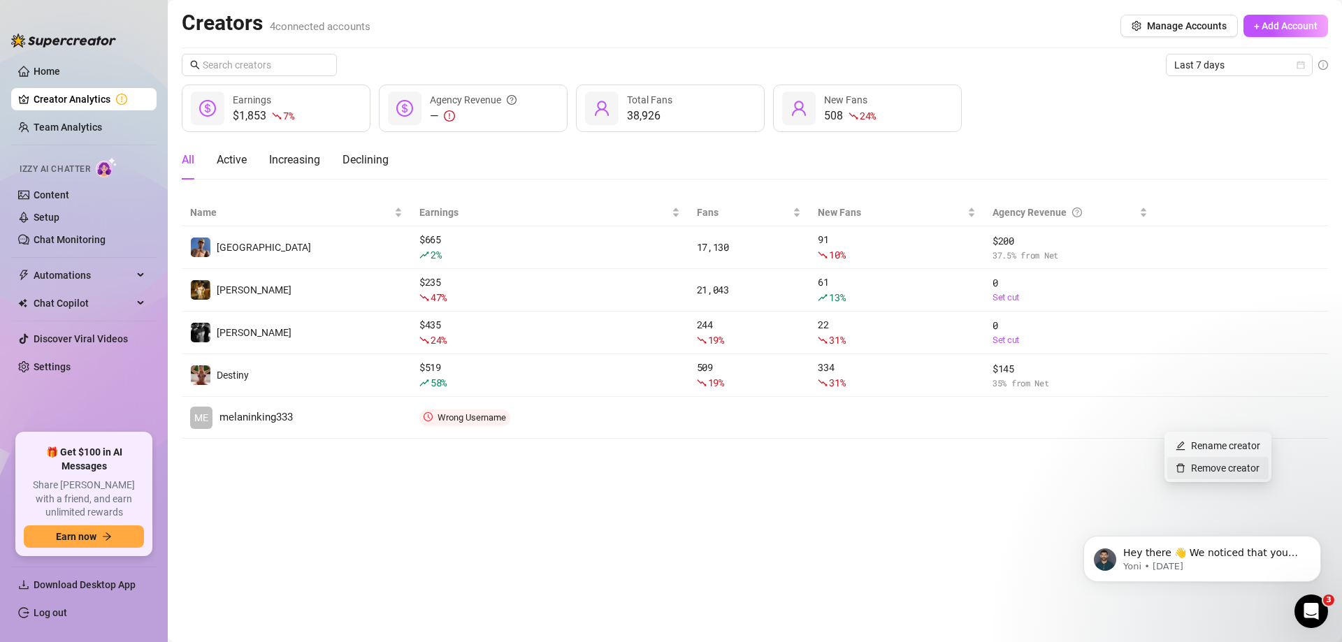
click at [1215, 463] on link "Remove creator" at bounding box center [1217, 468] width 84 height 11
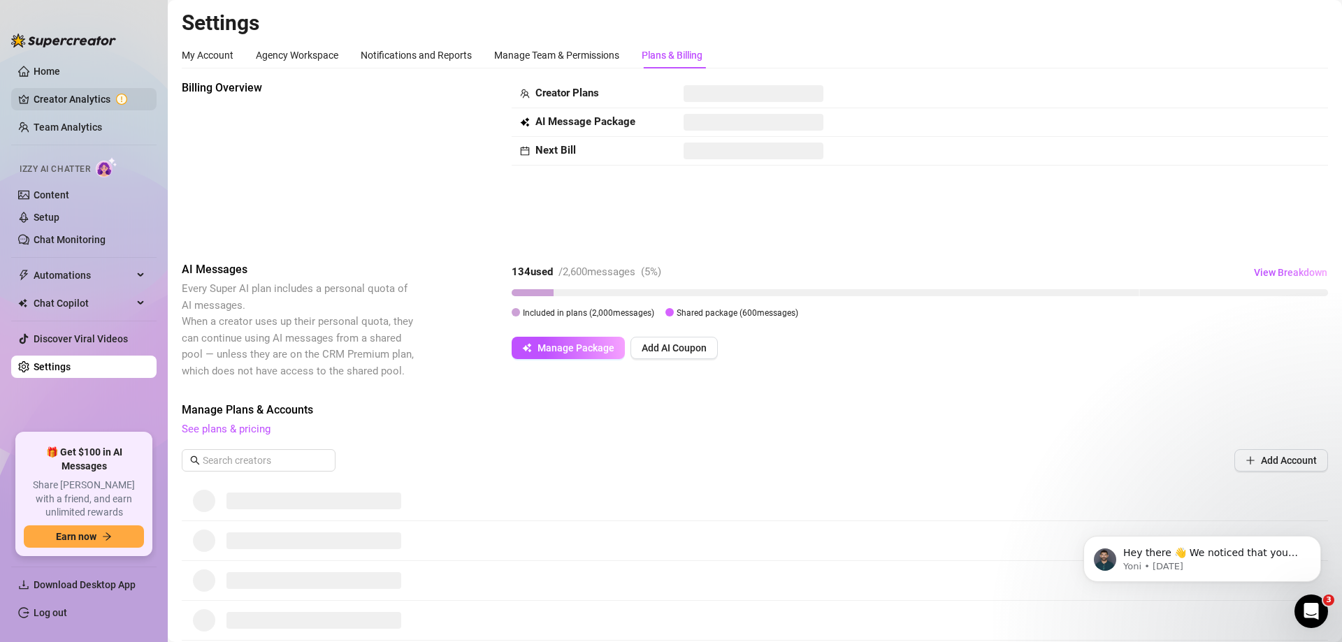
click at [78, 90] on link "Creator Analytics" at bounding box center [90, 99] width 112 height 22
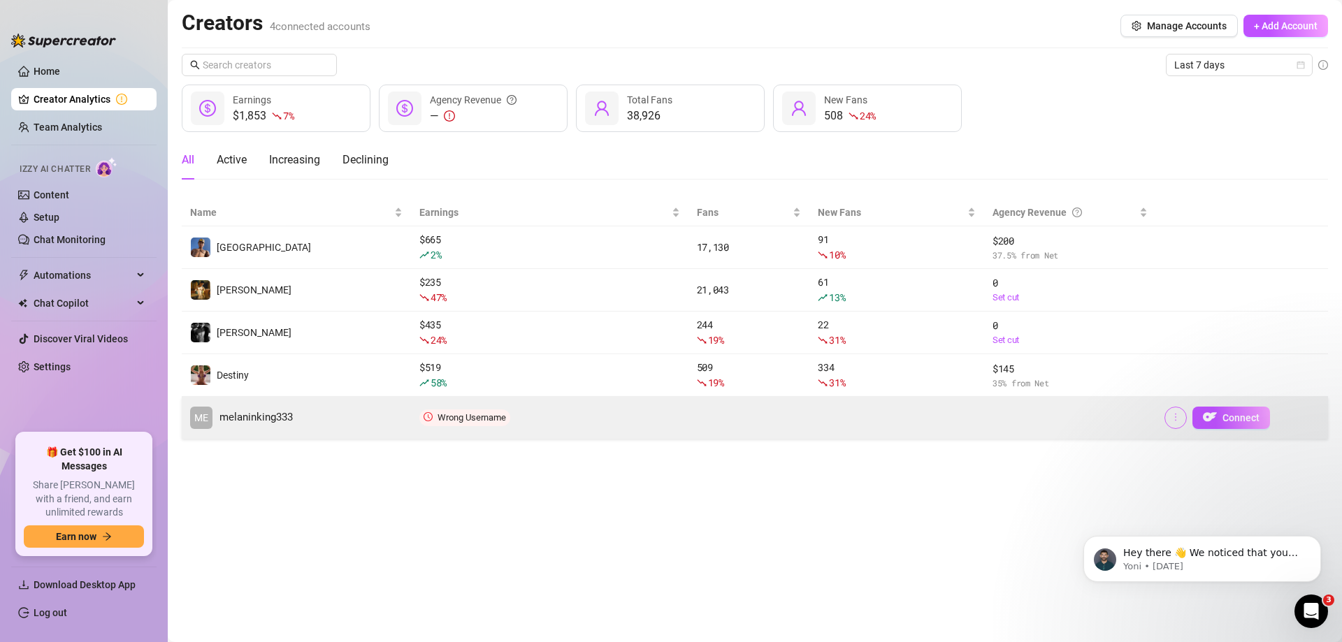
click at [1173, 415] on icon "more" at bounding box center [1175, 417] width 10 height 10
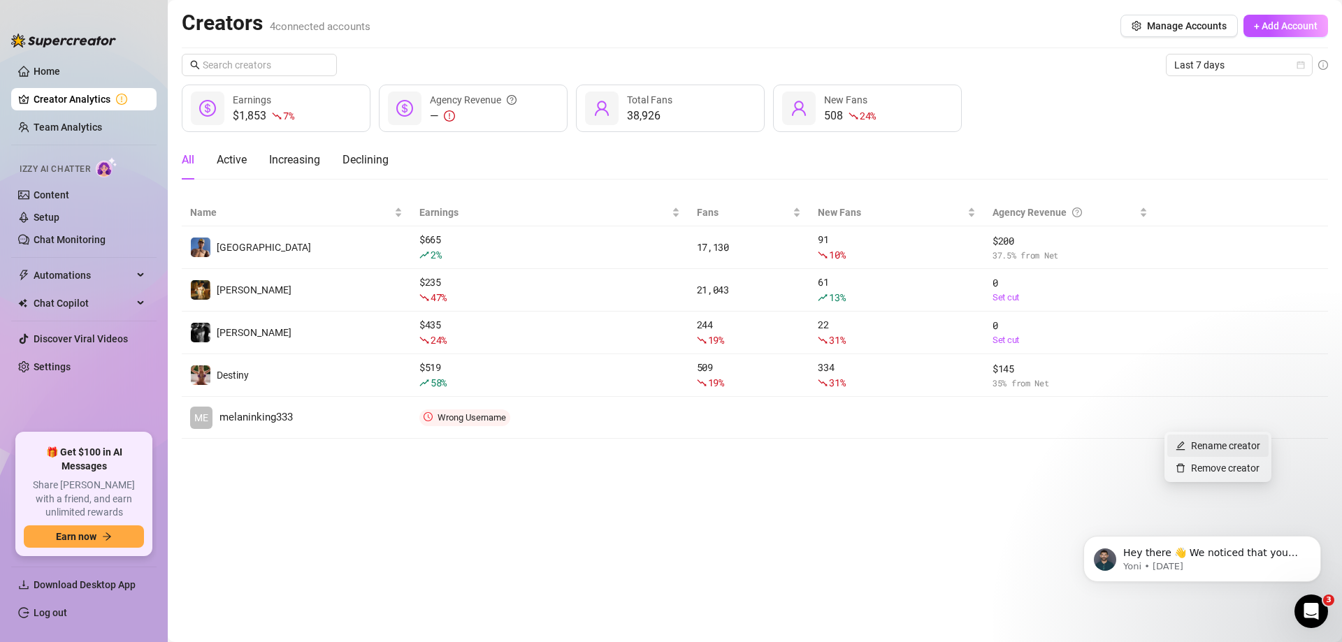
click at [1198, 442] on link "Rename creator" at bounding box center [1217, 445] width 85 height 11
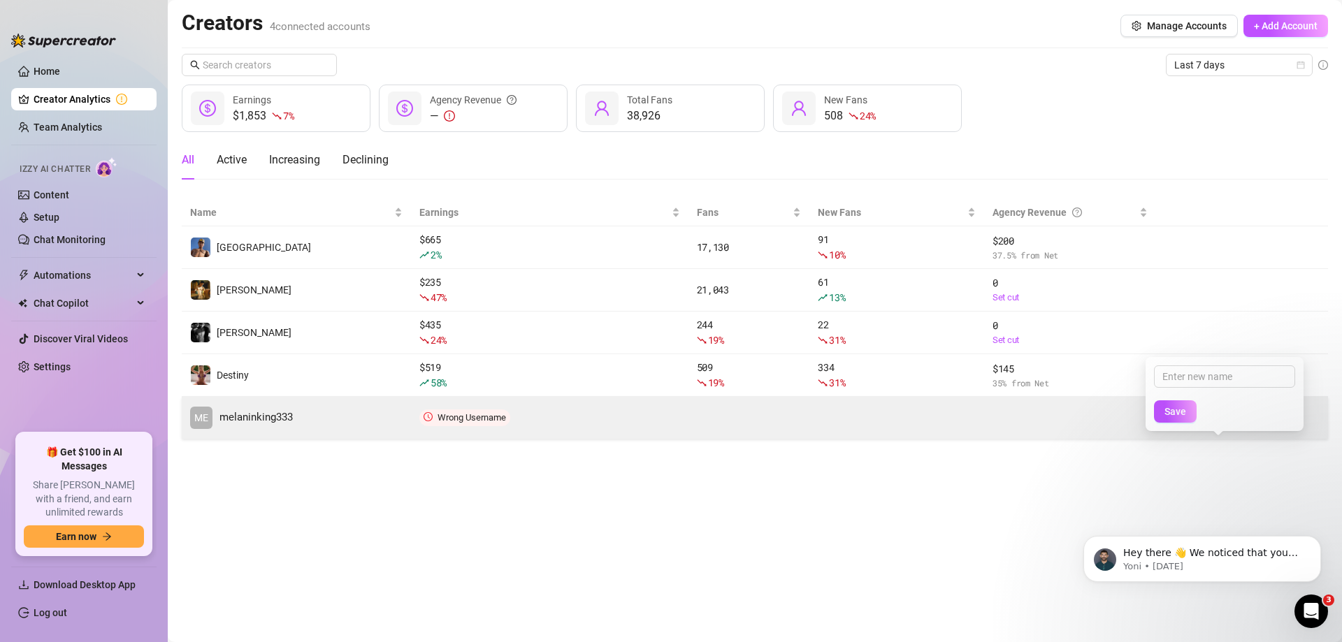
click at [1059, 414] on td at bounding box center [1070, 418] width 172 height 42
click at [1179, 407] on button "button" at bounding box center [1175, 418] width 22 height 22
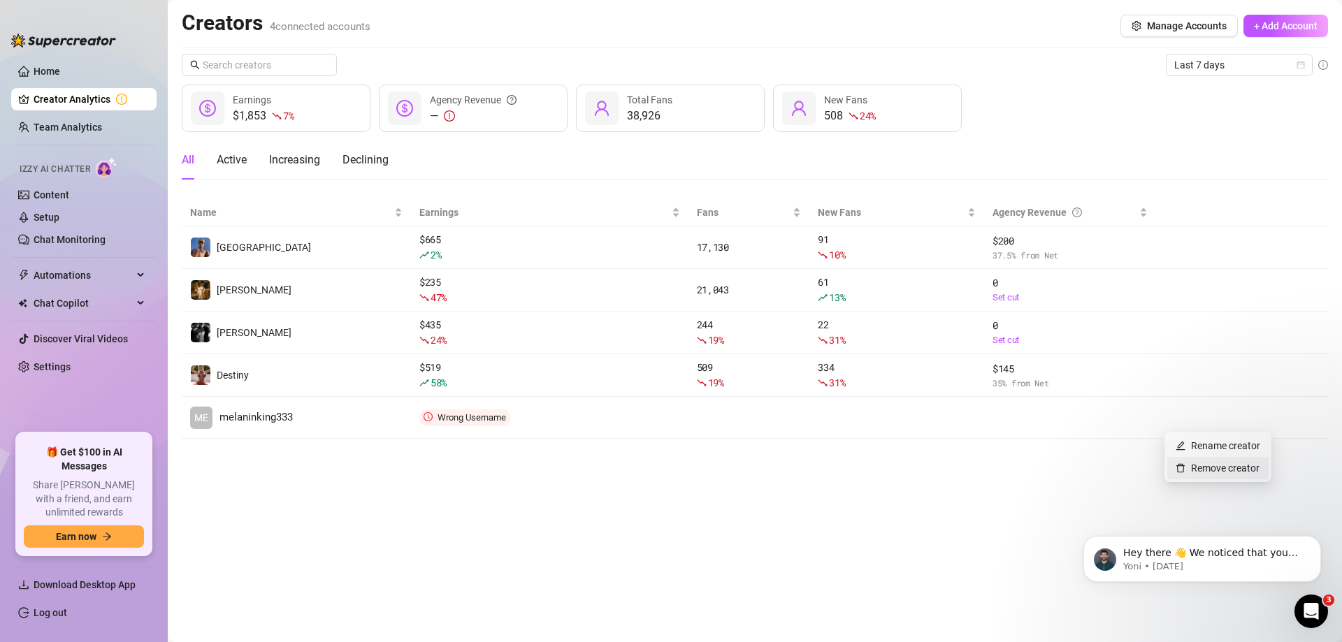
click at [1203, 463] on link "Remove creator" at bounding box center [1217, 468] width 84 height 11
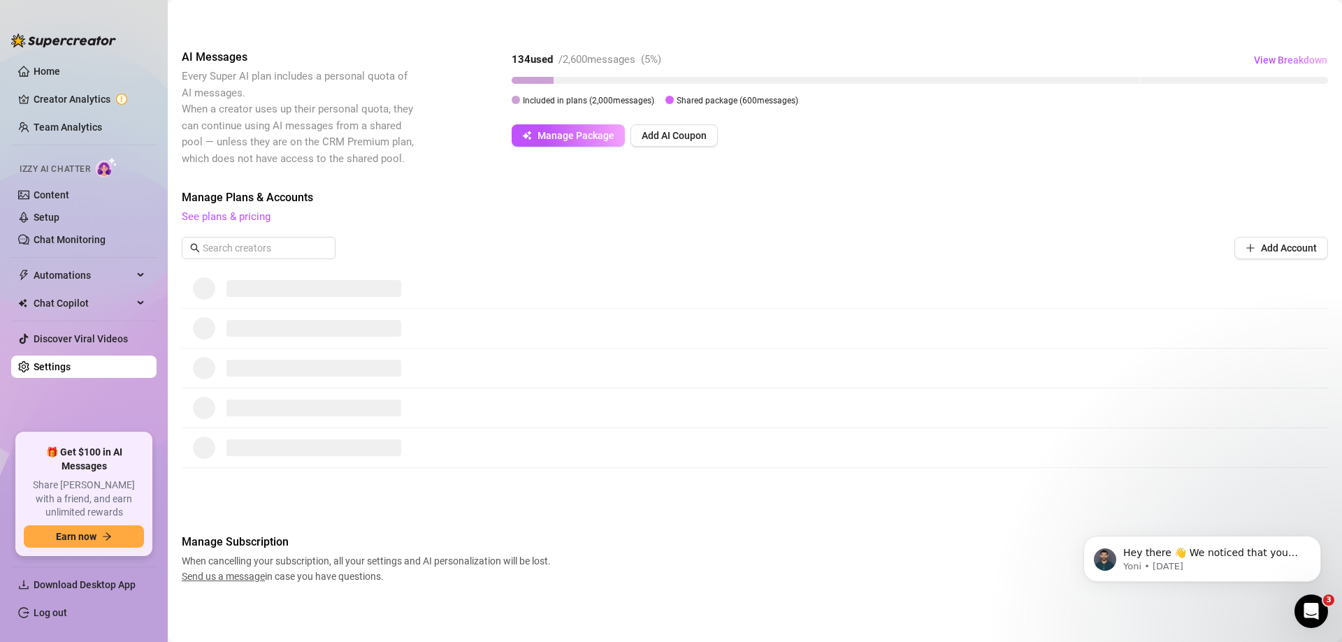
scroll to position [213, 0]
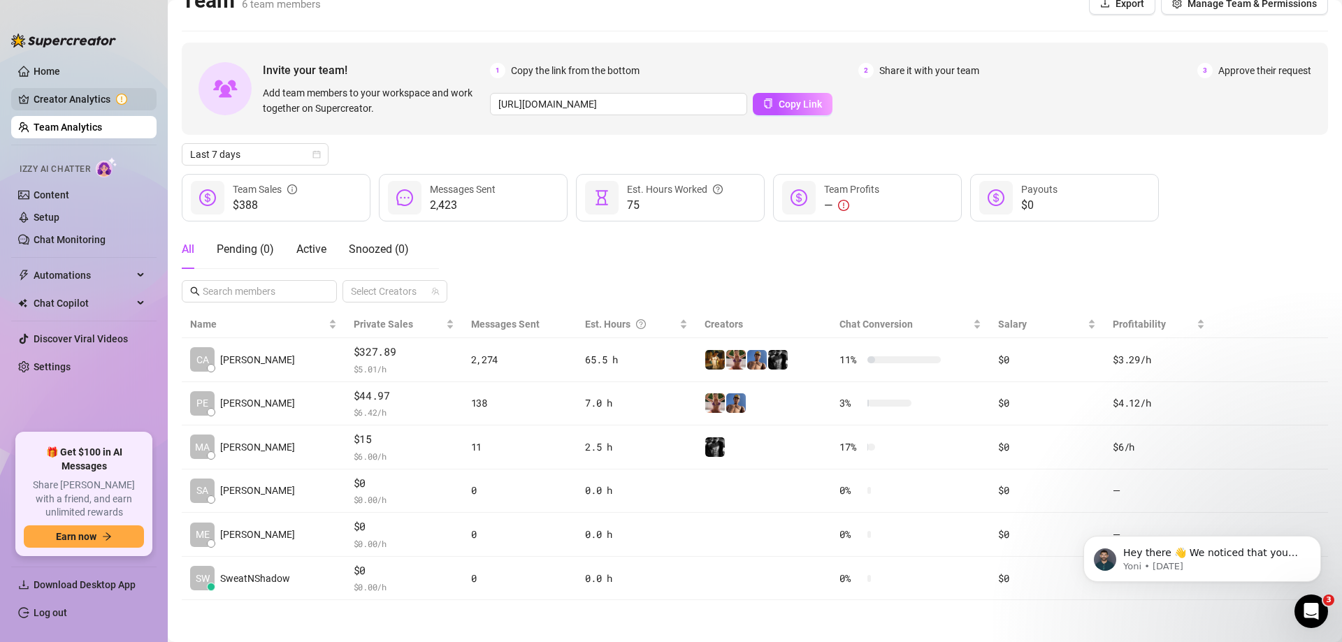
click at [86, 89] on link "Creator Analytics" at bounding box center [90, 99] width 112 height 22
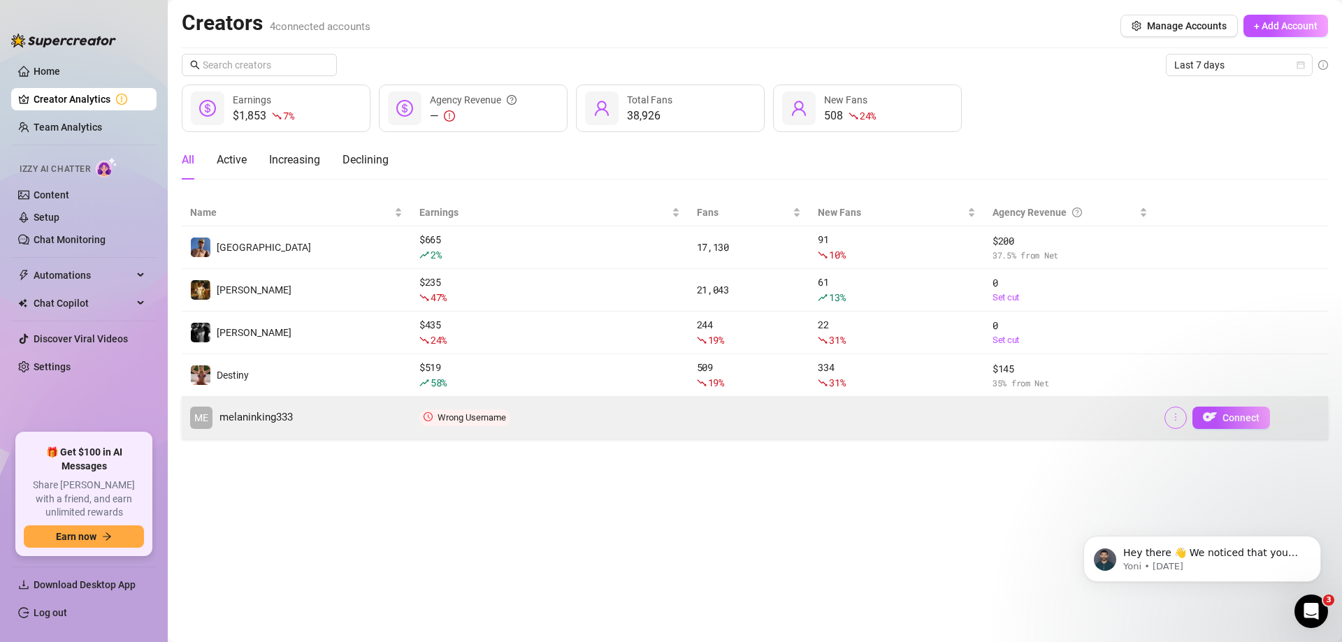
click at [1170, 416] on button "button" at bounding box center [1175, 418] width 22 height 22
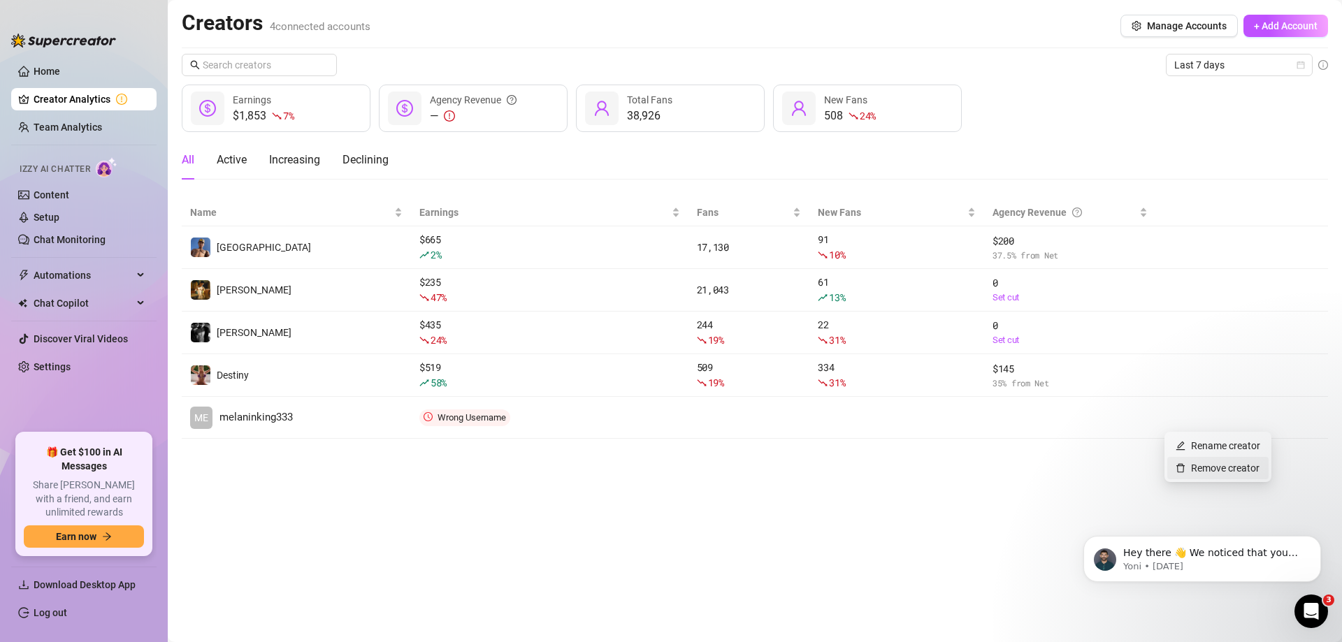
click at [1194, 463] on link "Remove creator" at bounding box center [1217, 468] width 84 height 11
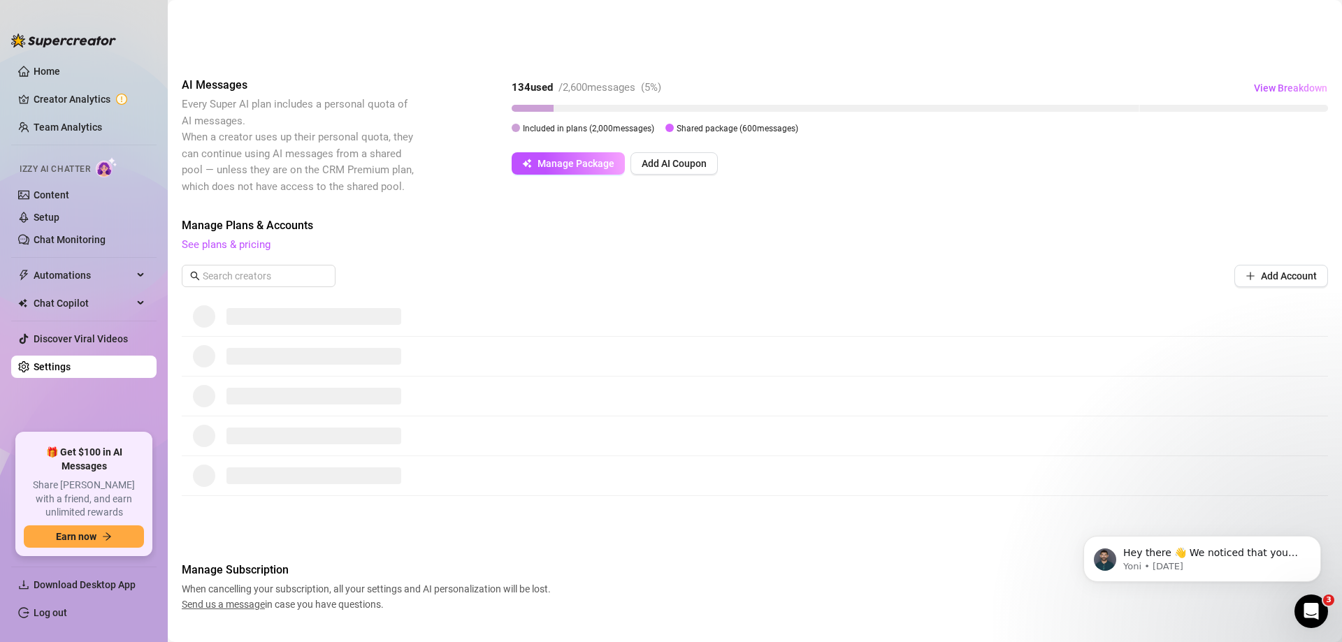
scroll to position [210, 0]
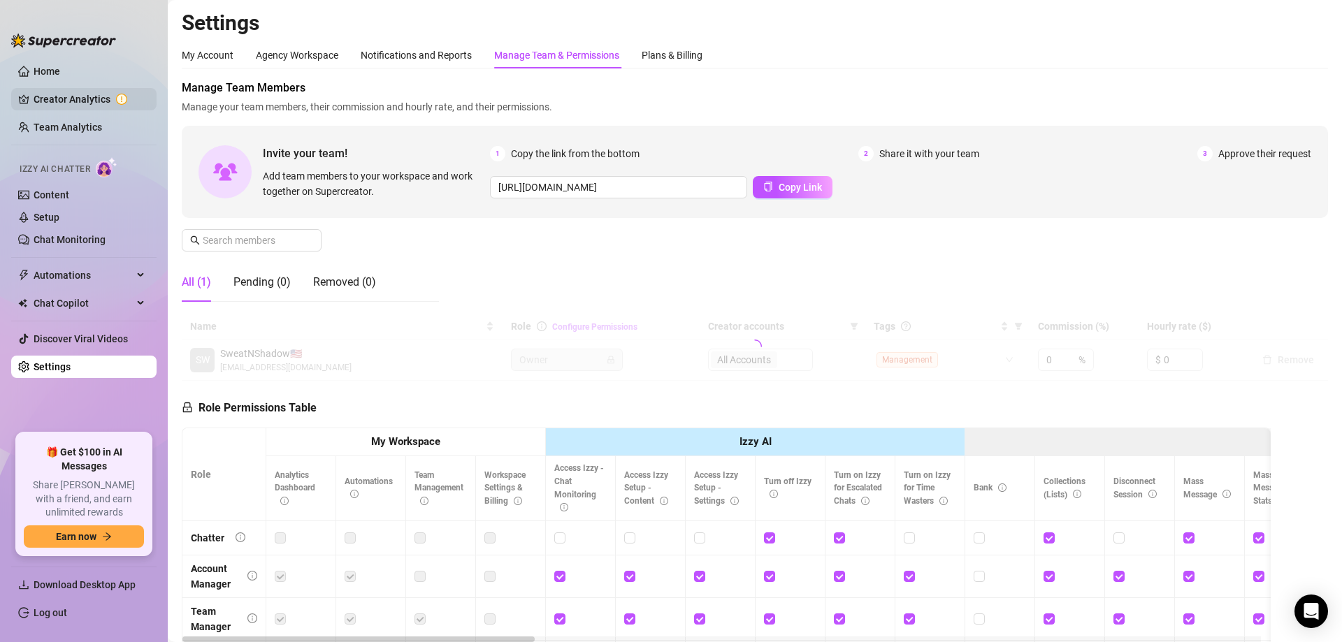
click at [89, 96] on link "Creator Analytics" at bounding box center [90, 99] width 112 height 22
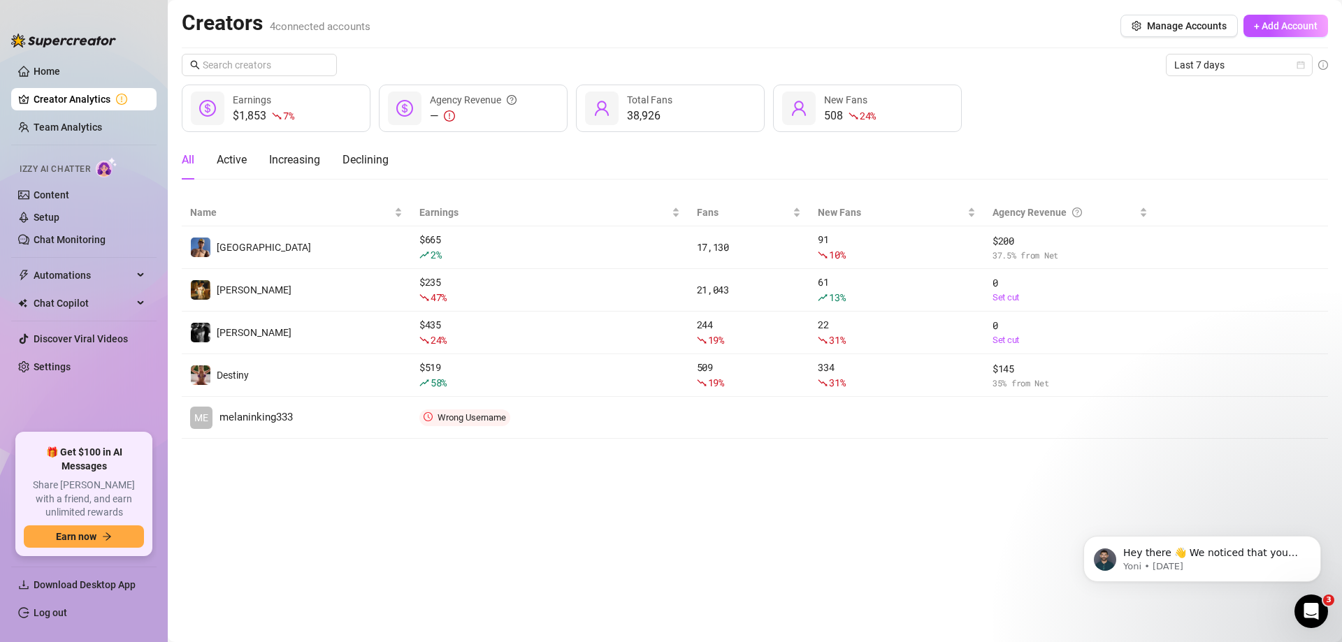
click at [630, 543] on main "Creators 4 connected accounts Manage Accounts + Add Account Last 7 days $1,853 …" at bounding box center [755, 321] width 1174 height 642
click at [852, 475] on main "Creators 4 connected accounts Manage Accounts + Add Account Last 7 days $1,853 …" at bounding box center [755, 321] width 1174 height 642
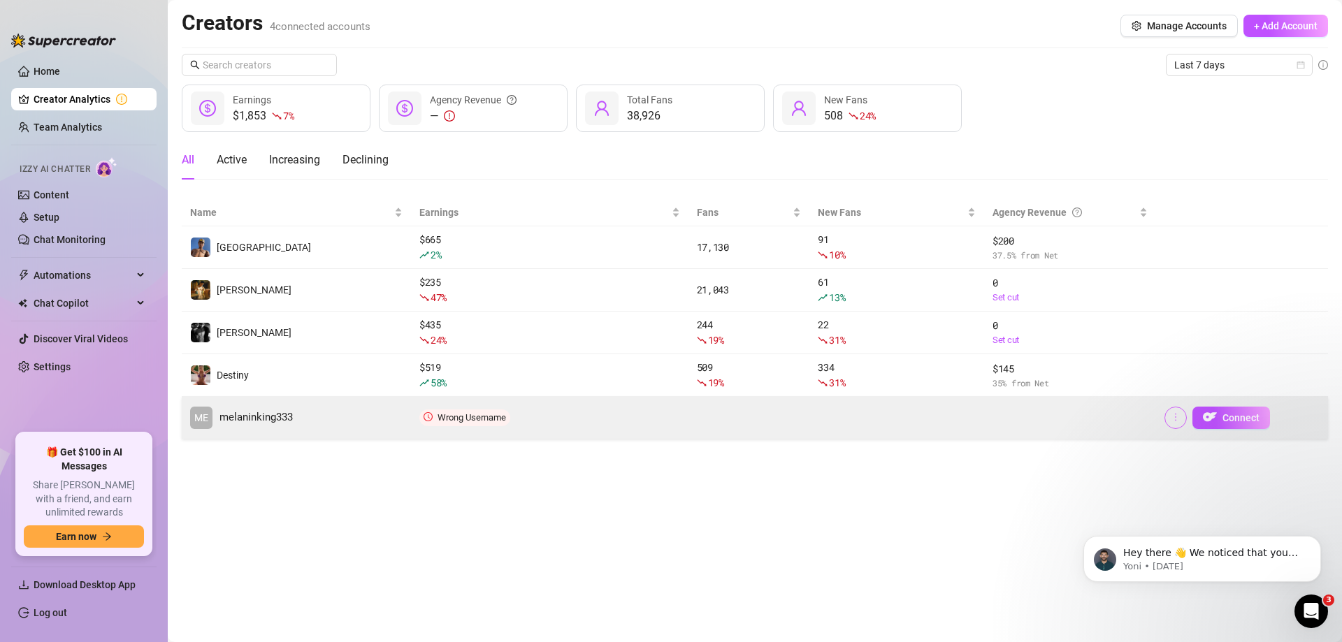
click at [1175, 414] on icon "more" at bounding box center [1175, 418] width 1 height 8
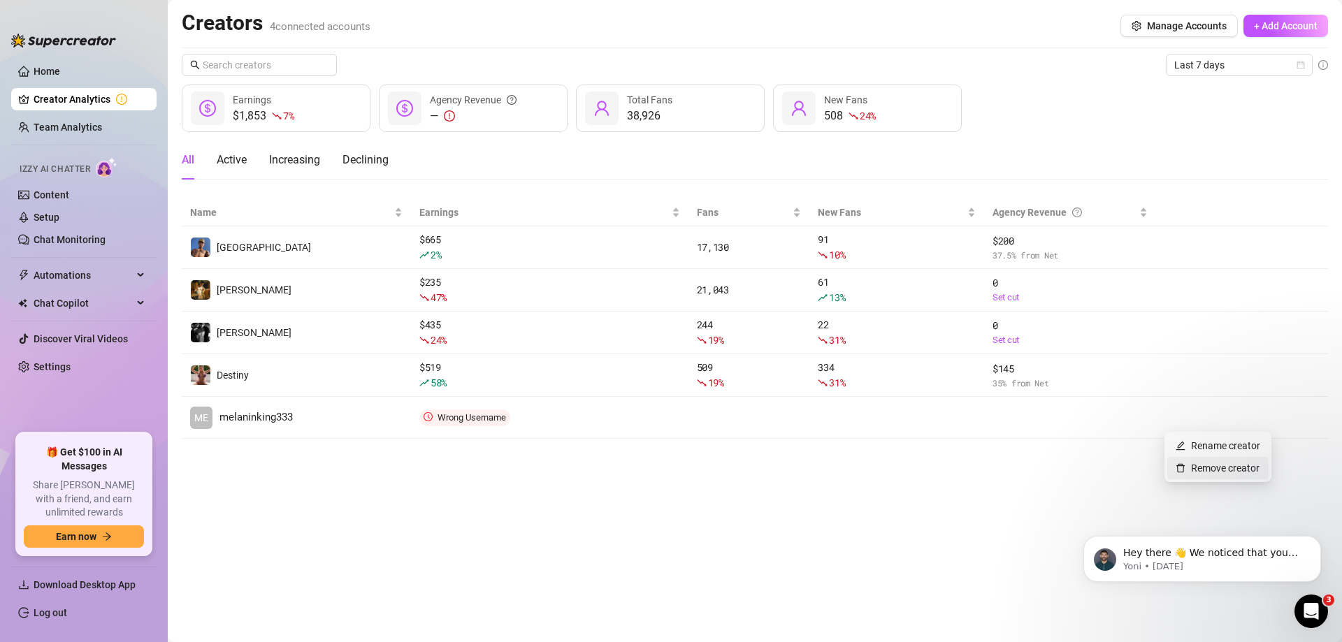
click at [1198, 471] on link "Remove creator" at bounding box center [1217, 468] width 84 height 11
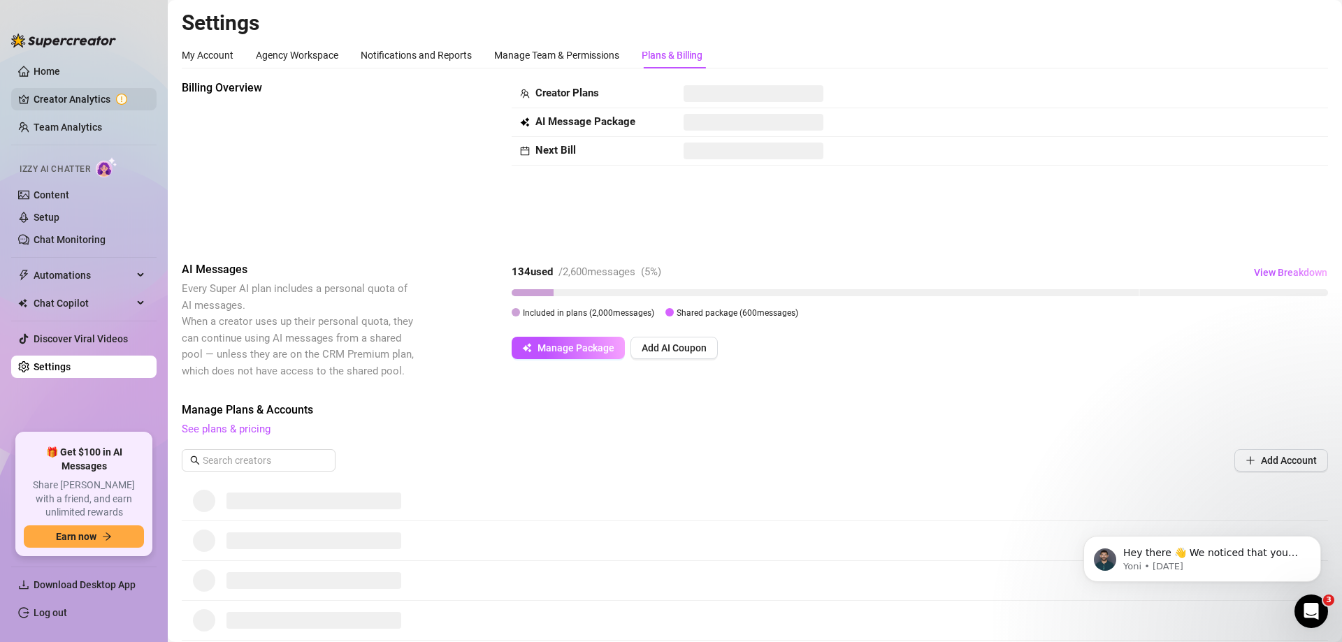
click at [86, 95] on link "Creator Analytics" at bounding box center [90, 99] width 112 height 22
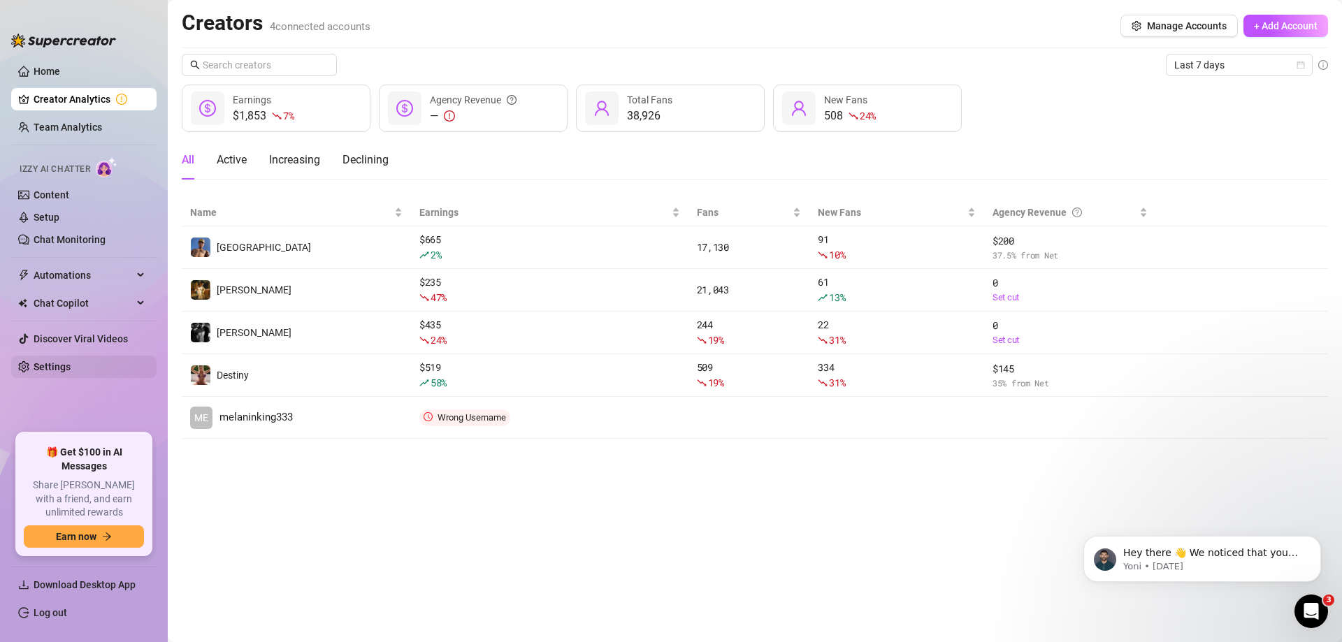
click at [45, 372] on link "Settings" at bounding box center [52, 366] width 37 height 11
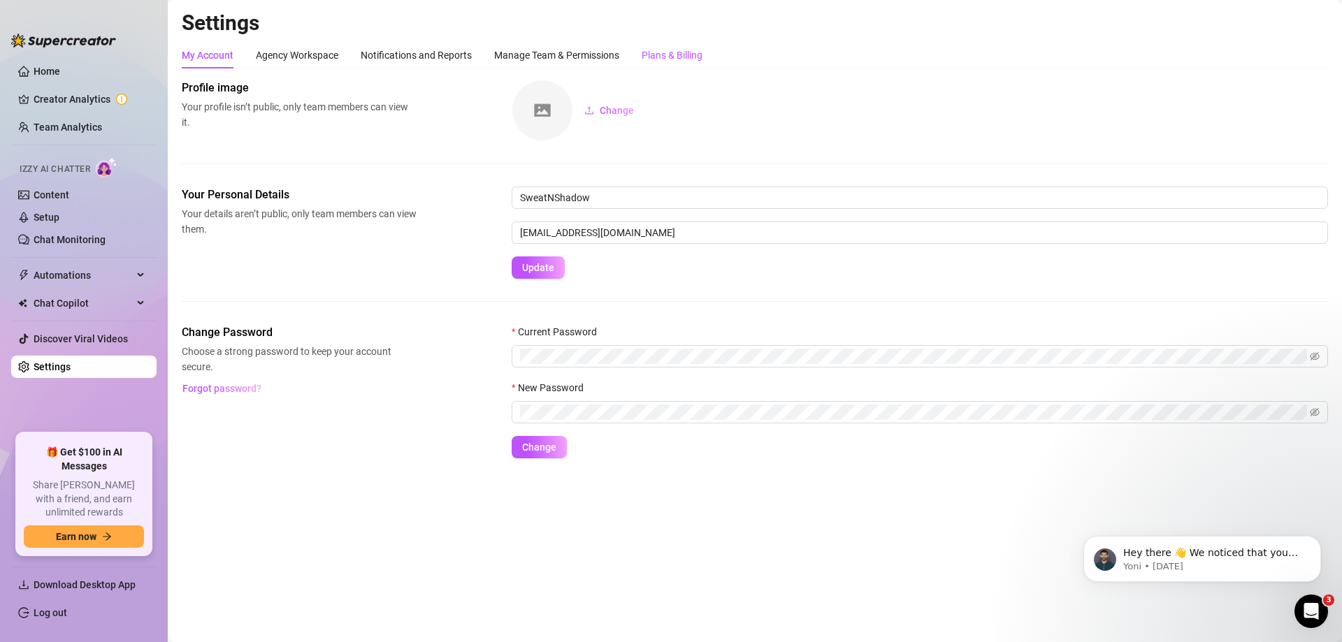
click at [678, 51] on div "Plans & Billing" at bounding box center [671, 55] width 61 height 15
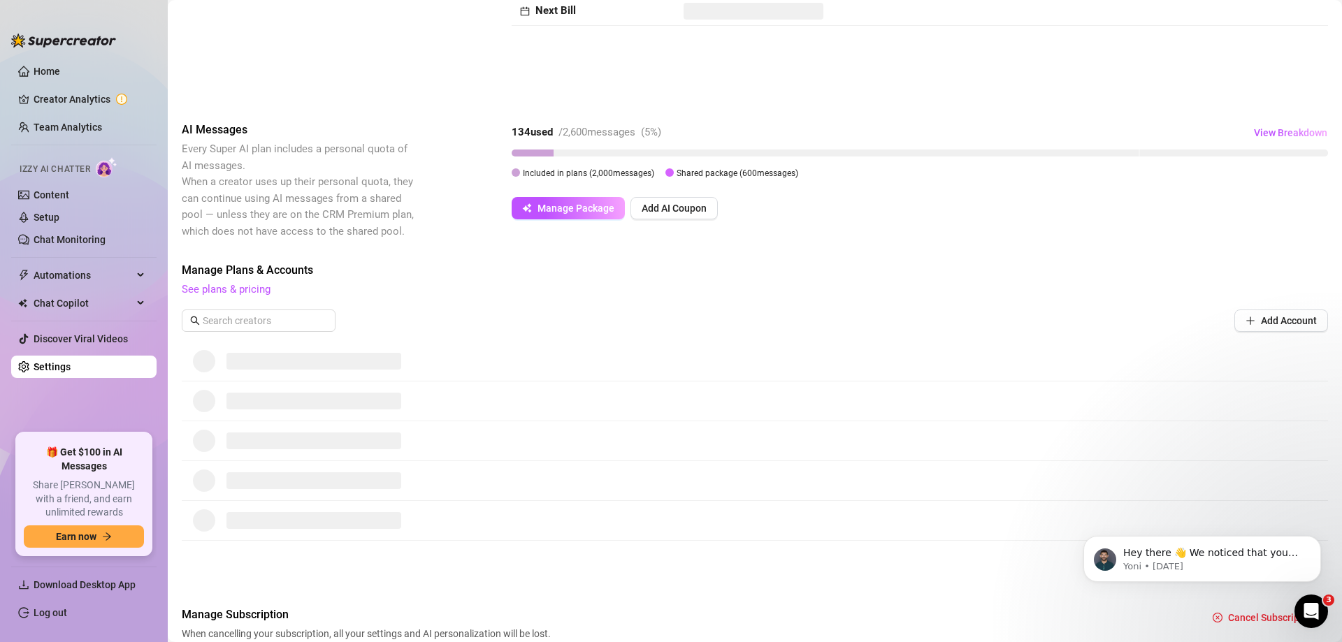
scroll to position [210, 0]
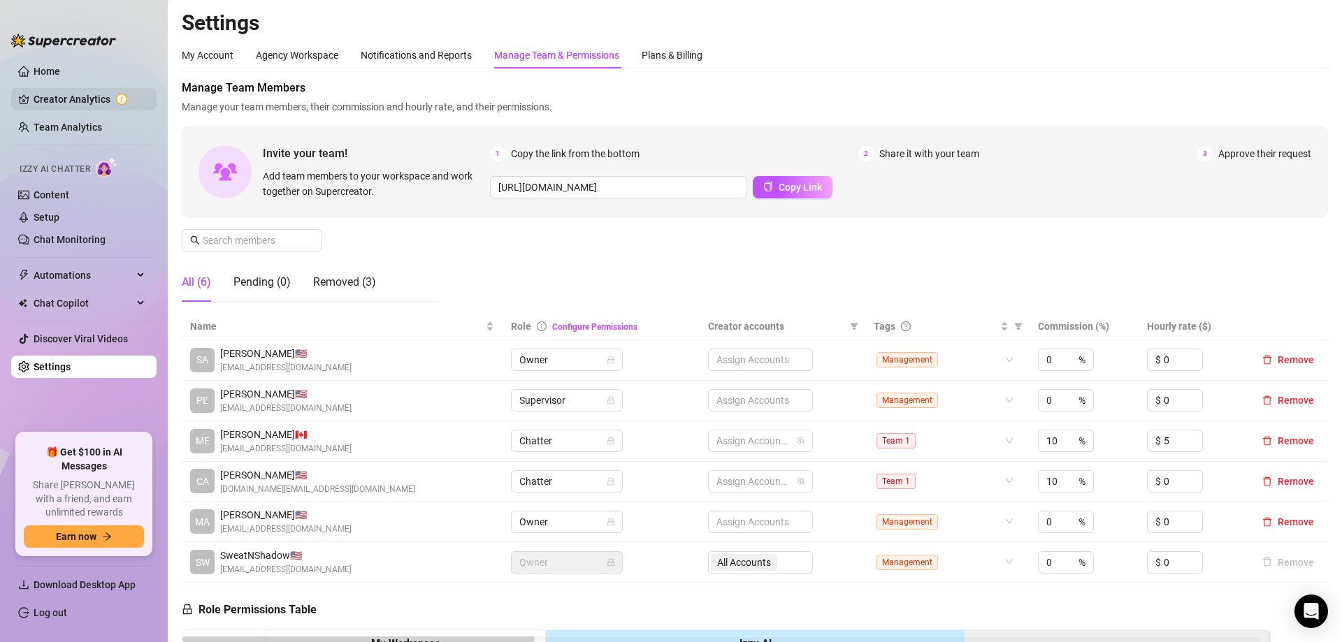
click at [101, 92] on link "Creator Analytics" at bounding box center [90, 99] width 112 height 22
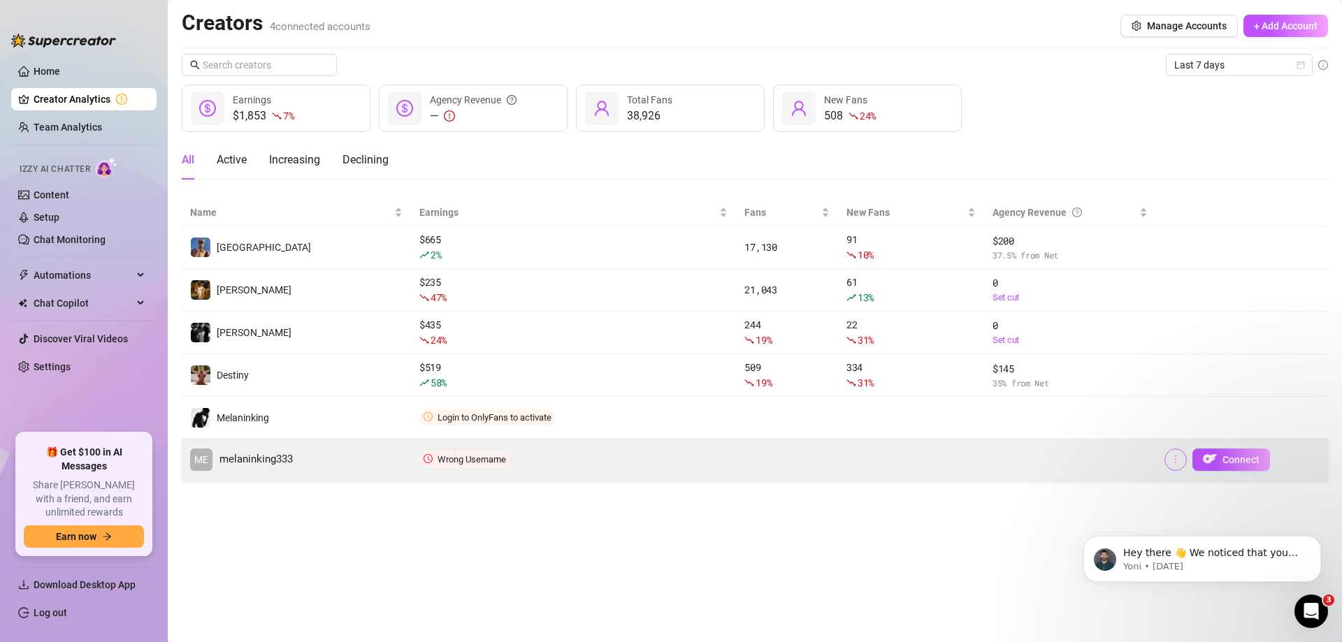
click at [1176, 454] on icon "more" at bounding box center [1175, 459] width 10 height 10
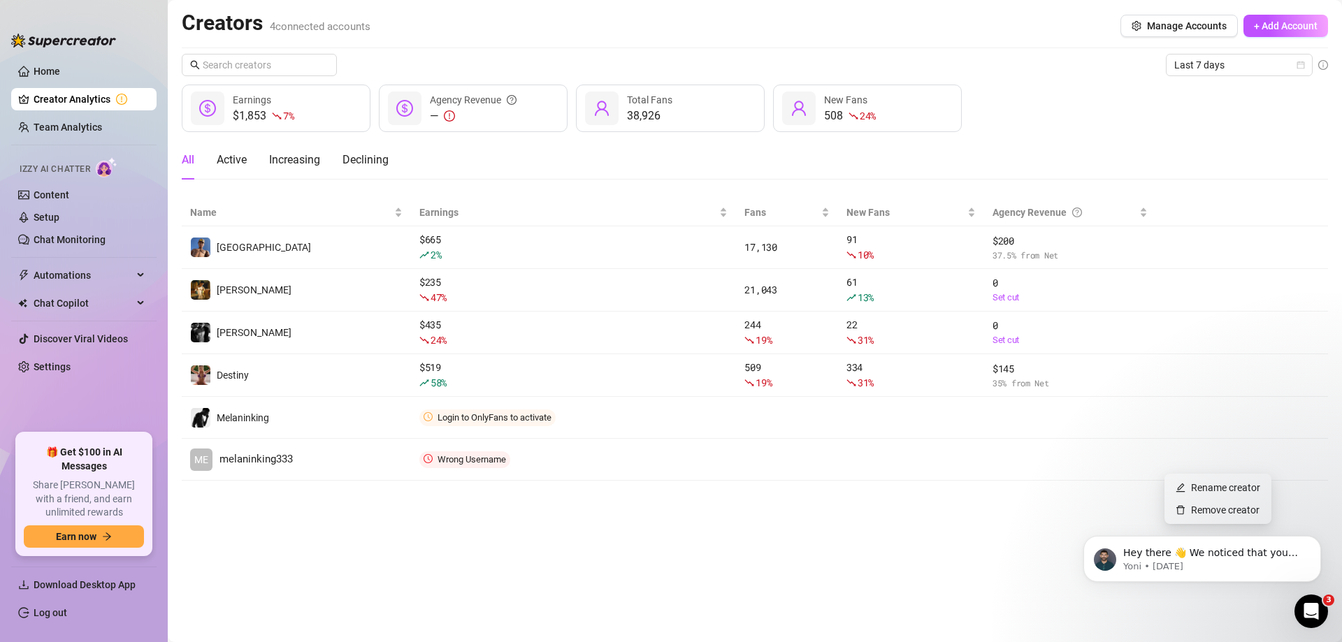
click at [1199, 507] on html "Hey there 👋 We noticed that you have a few Bump Messages with media but no pric…" at bounding box center [1202, 556] width 280 height 98
click at [1187, 506] on link "Remove creator" at bounding box center [1217, 510] width 84 height 11
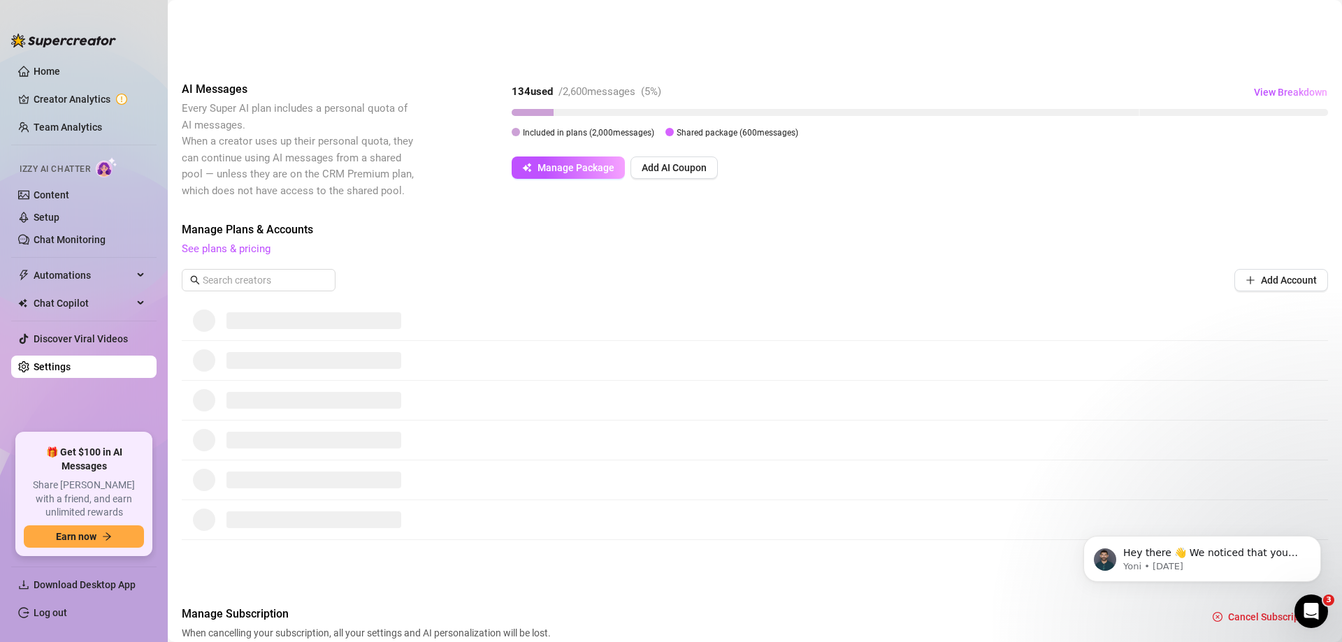
scroll to position [253, 0]
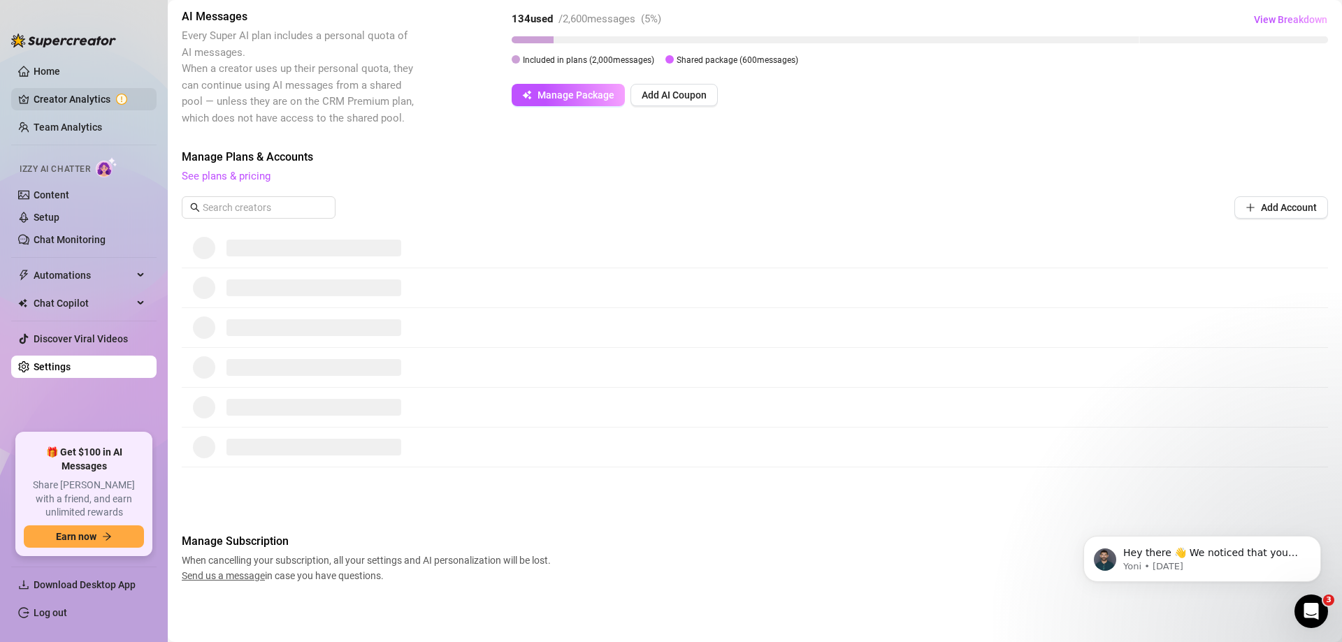
click at [67, 103] on link "Creator Analytics" at bounding box center [90, 99] width 112 height 22
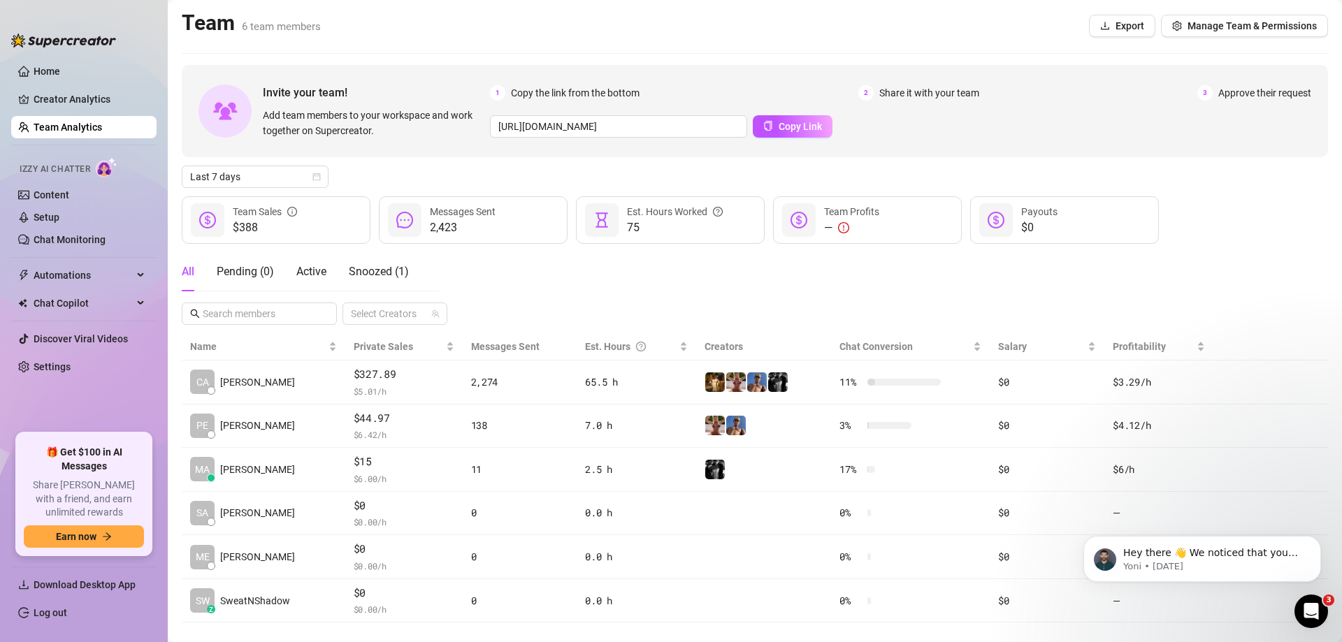
scroll to position [22, 0]
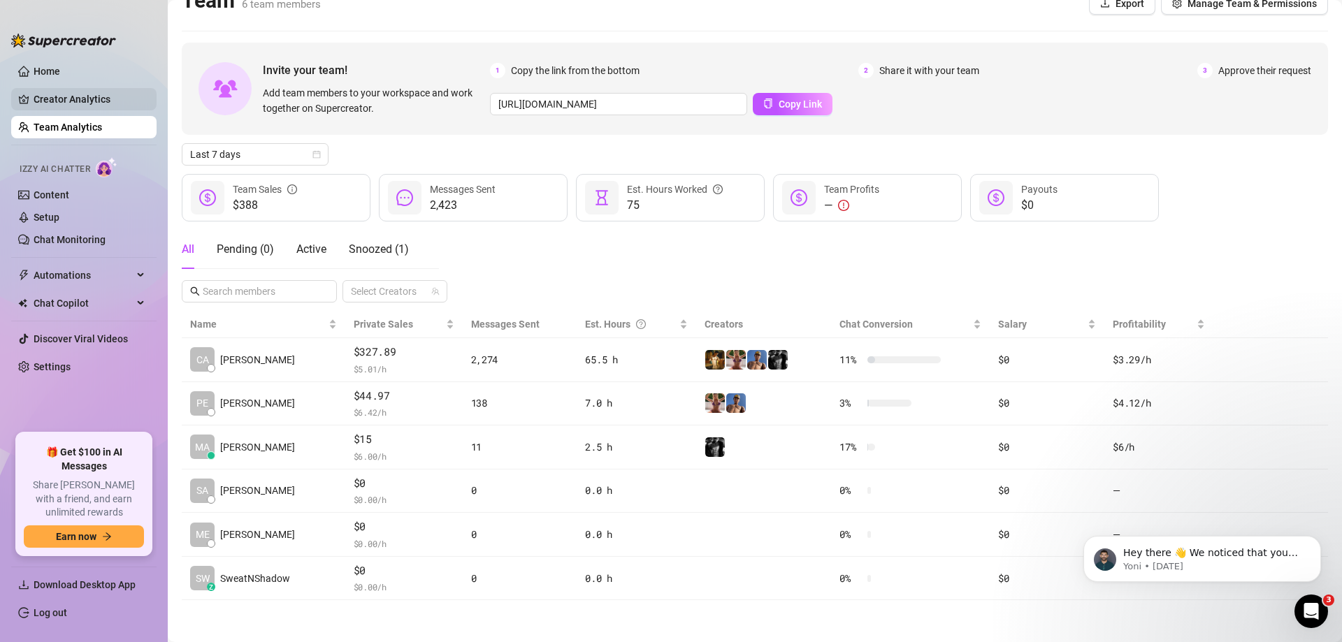
click at [78, 106] on link "Creator Analytics" at bounding box center [90, 99] width 112 height 22
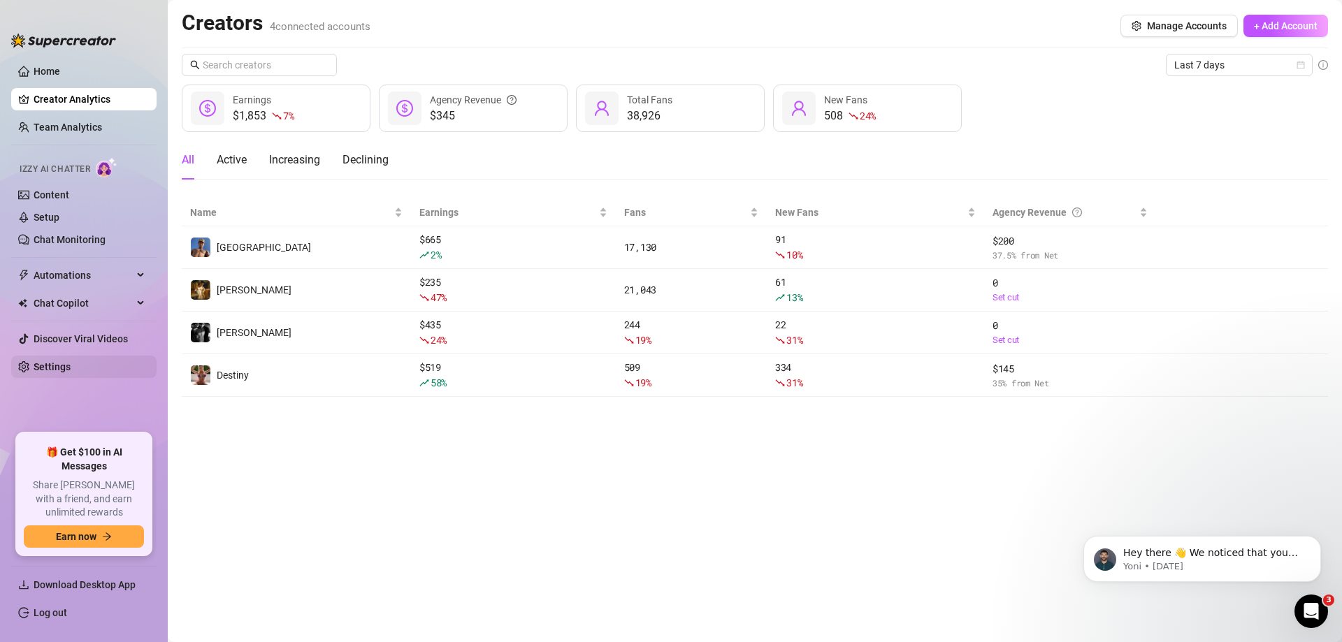
click at [41, 368] on link "Settings" at bounding box center [52, 366] width 37 height 11
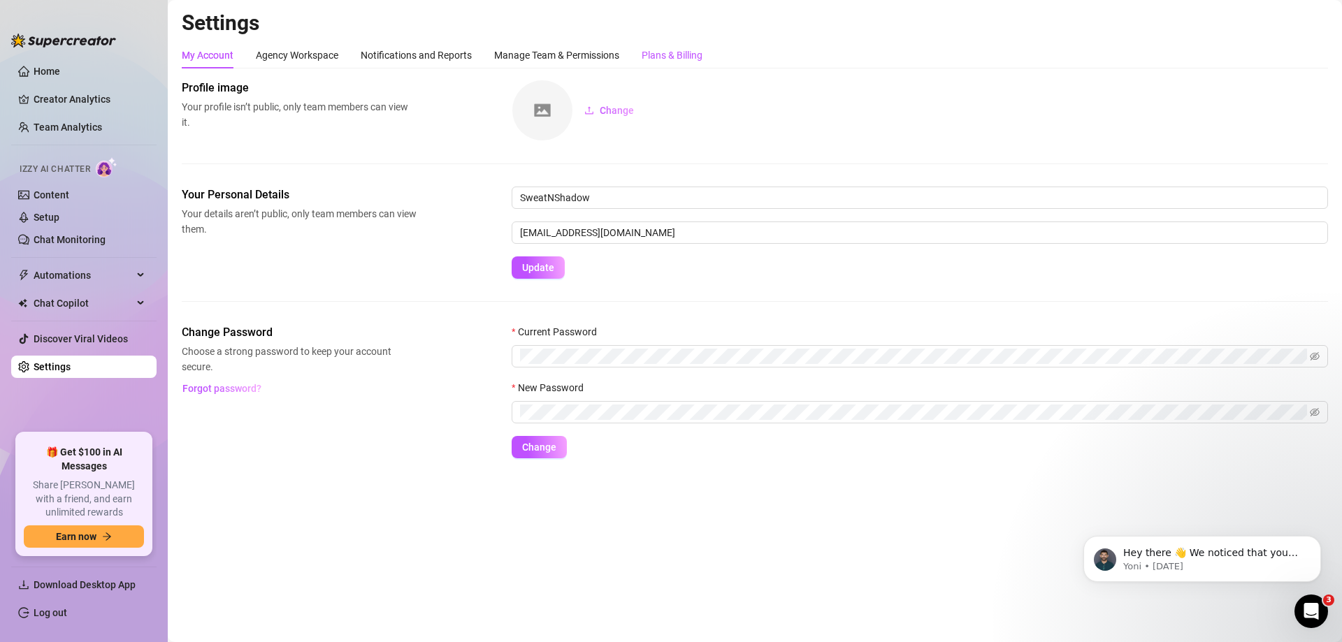
click at [657, 57] on div "Plans & Billing" at bounding box center [671, 55] width 61 height 15
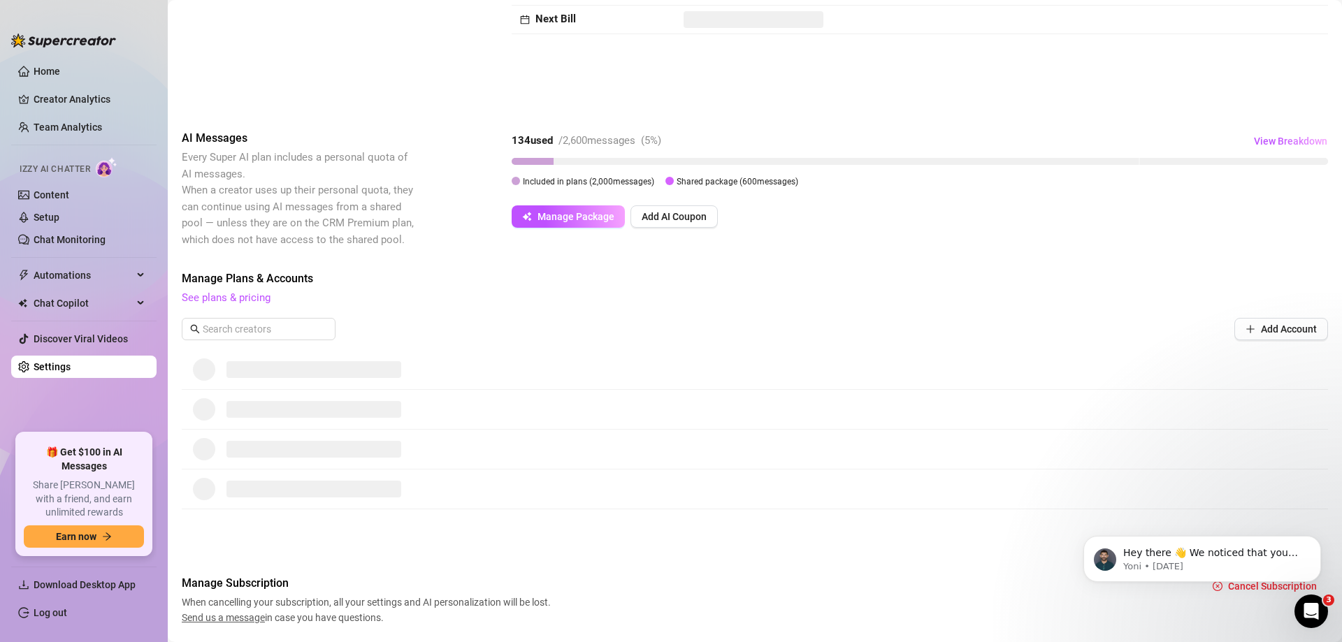
scroll to position [140, 0]
